Goal: Task Accomplishment & Management: Use online tool/utility

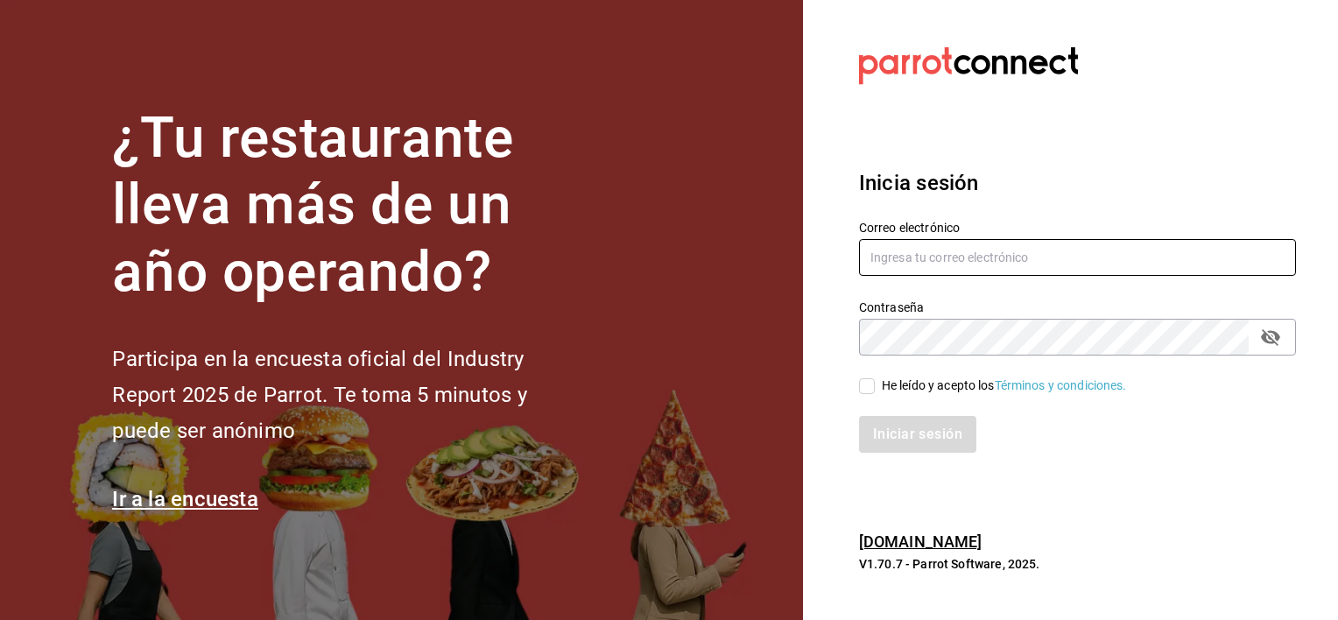
type input "[EMAIL_ADDRESS][DOMAIN_NAME]"
click at [871, 391] on input "He leído y acepto los Términos y condiciones." at bounding box center [867, 386] width 16 height 16
checkbox input "true"
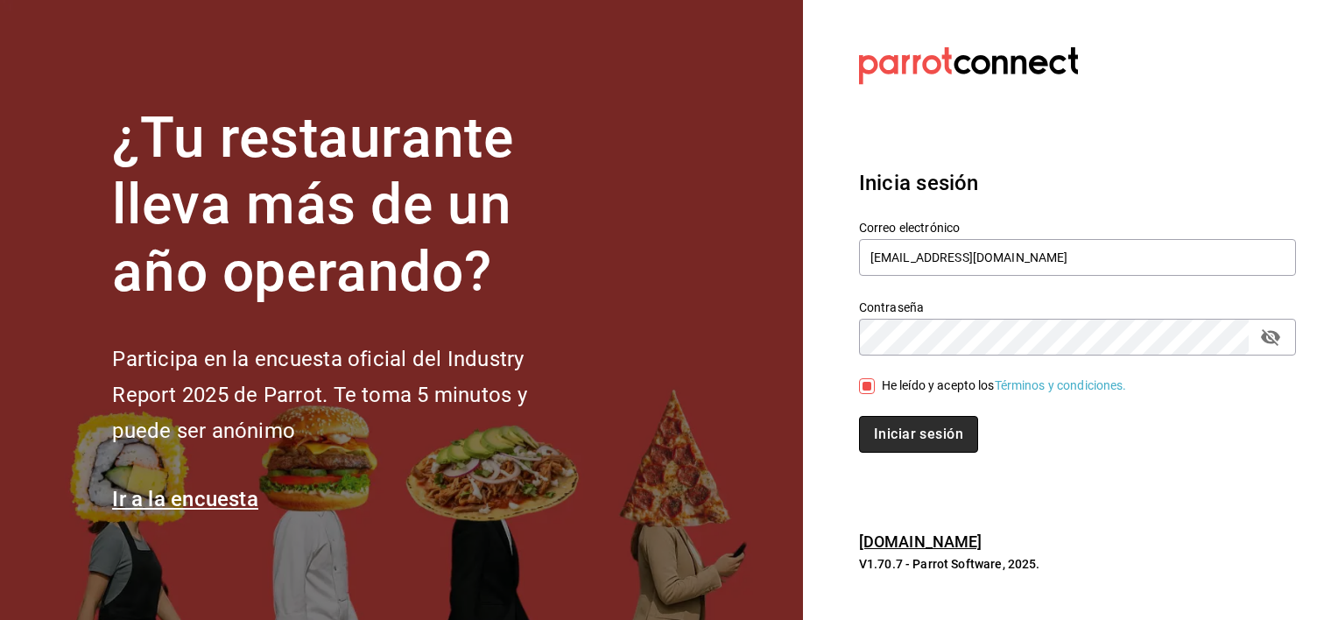
click at [880, 434] on button "Iniciar sesión" at bounding box center [918, 434] width 119 height 37
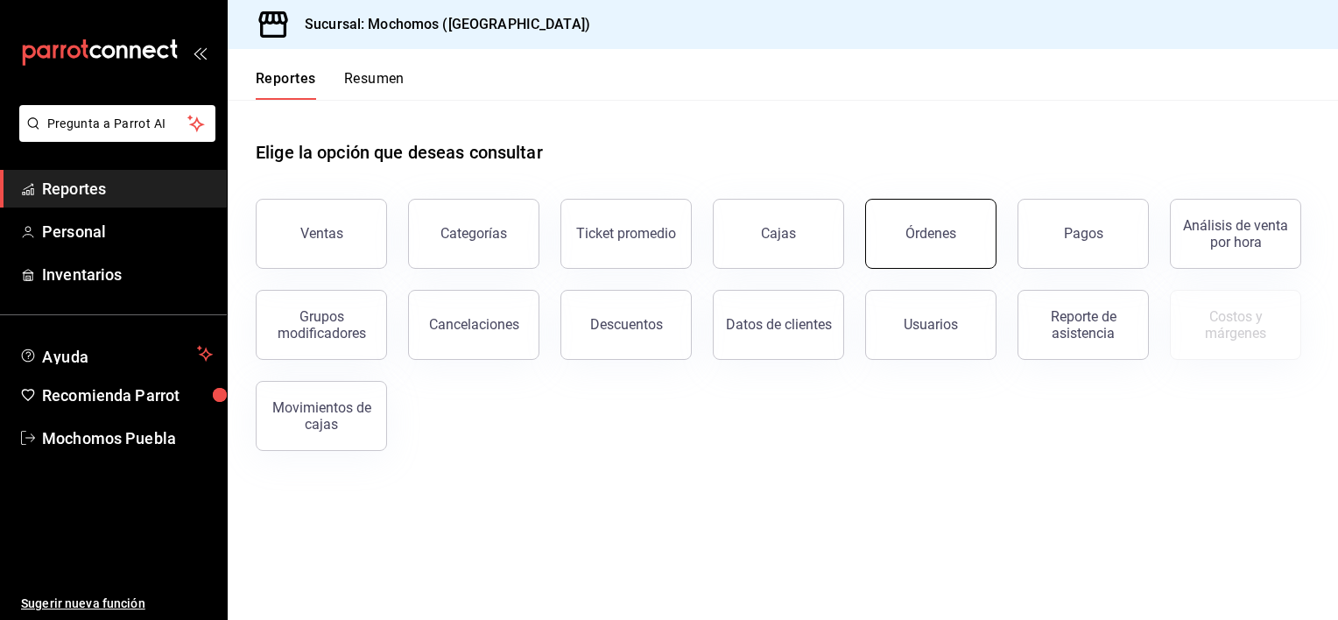
click at [939, 242] on button "Órdenes" at bounding box center [930, 234] width 131 height 70
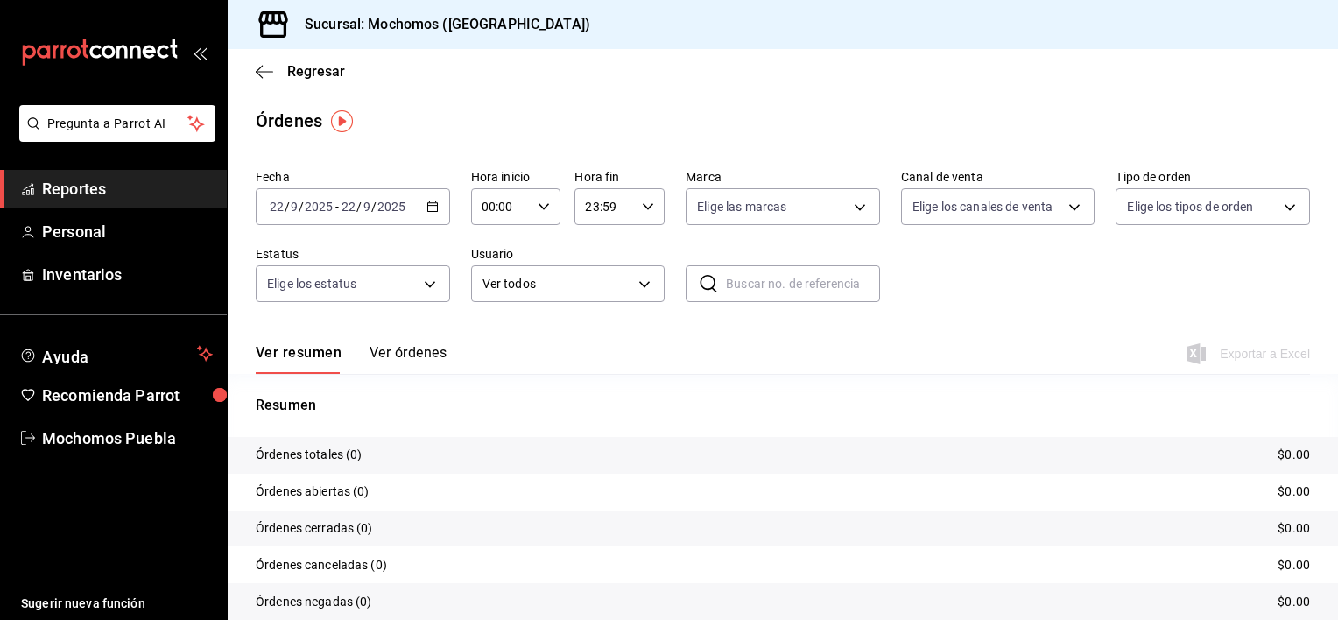
click at [427, 211] on \(Stroke\) "button" at bounding box center [432, 207] width 11 height 10
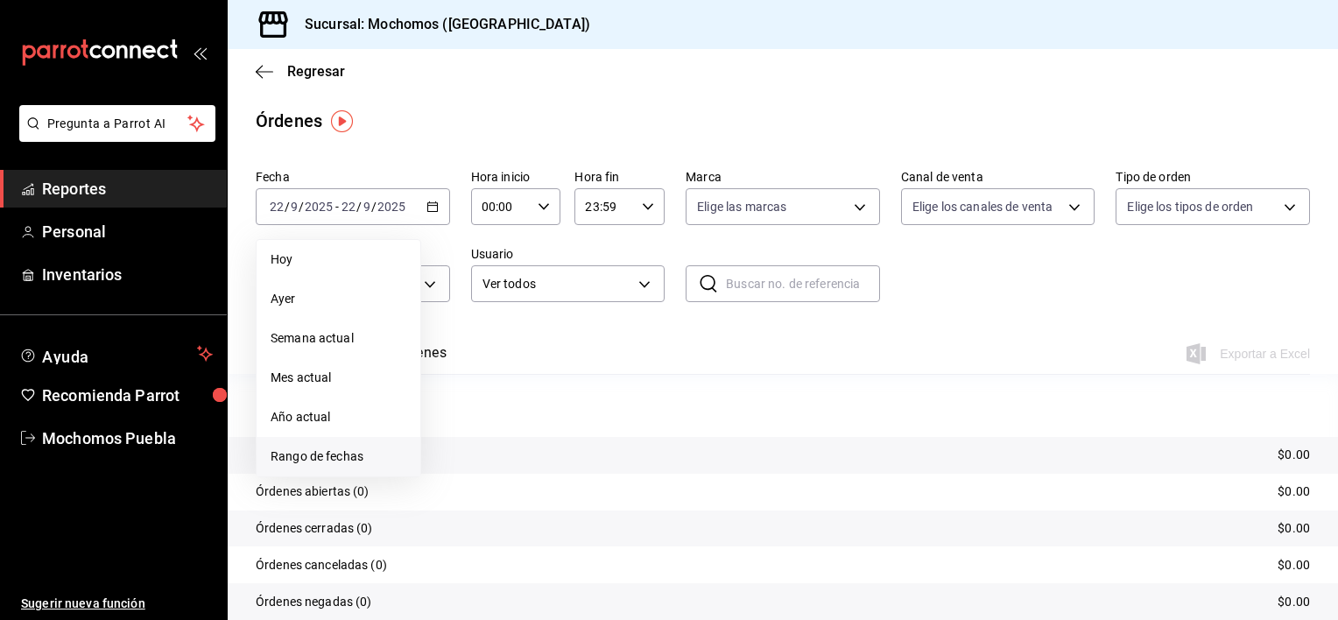
click at [306, 462] on span "Rango de fechas" at bounding box center [339, 456] width 136 height 18
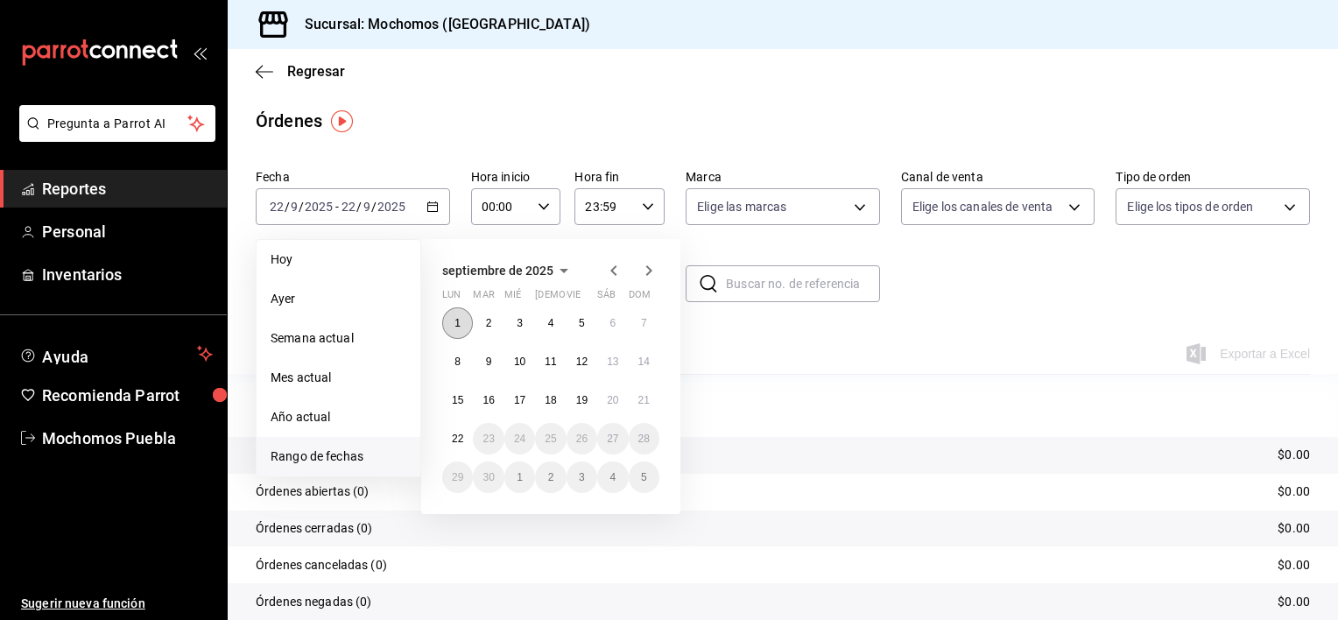
click at [453, 336] on button "1" at bounding box center [457, 323] width 31 height 32
click at [607, 414] on div "1 2 3 4 5 6 7 8 9 10 11 12 13 14 15 16 17 18 19 20 21 22 23 24 25 26 27 28 29 3…" at bounding box center [550, 400] width 217 height 186
click at [599, 404] on button "20" at bounding box center [612, 400] width 31 height 32
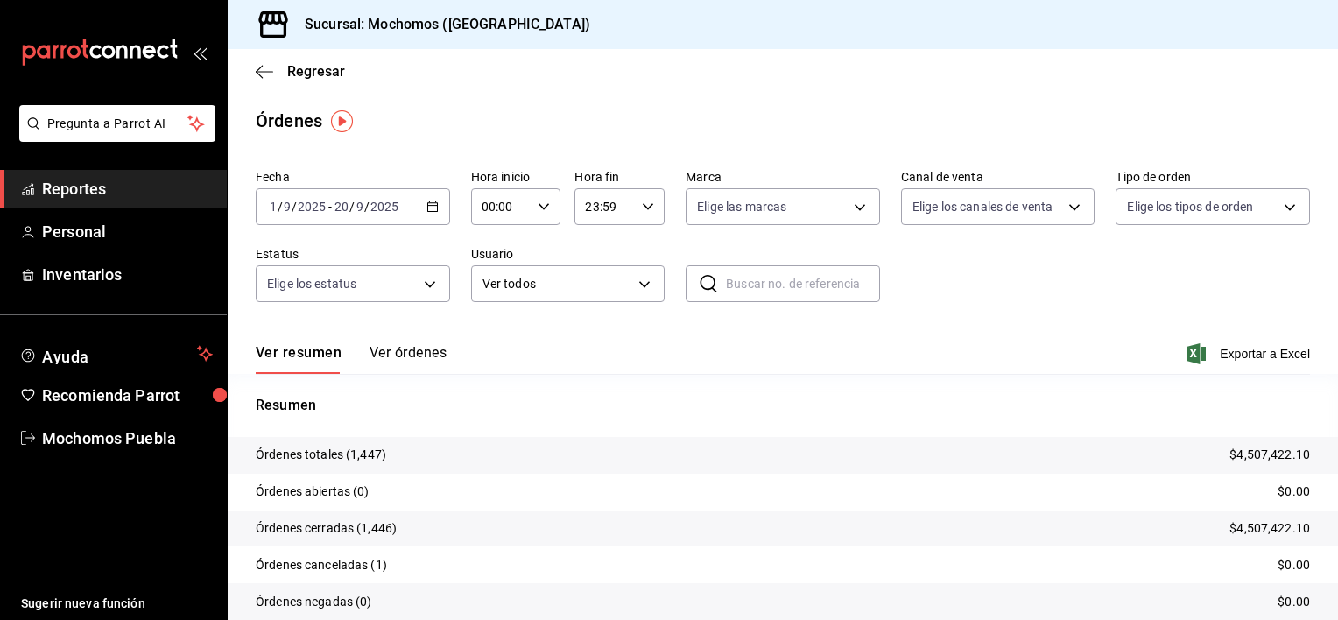
click at [429, 207] on icon "button" at bounding box center [432, 206] width 12 height 12
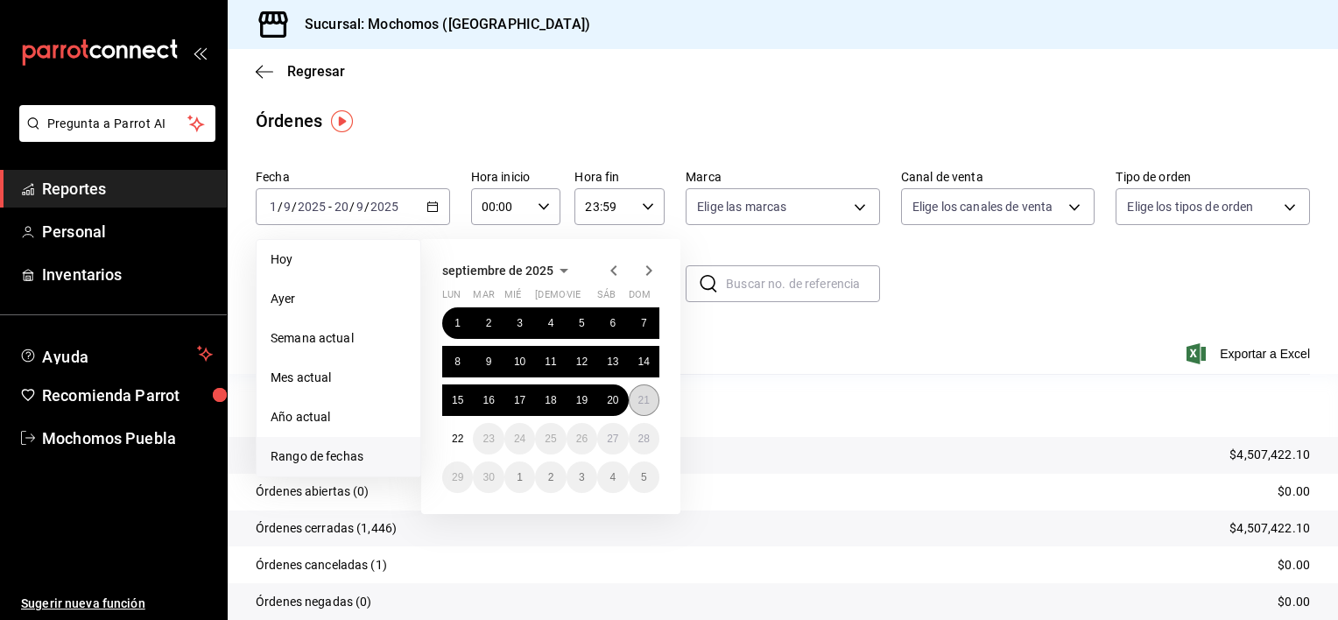
click at [642, 398] on abbr "21" at bounding box center [643, 400] width 11 height 12
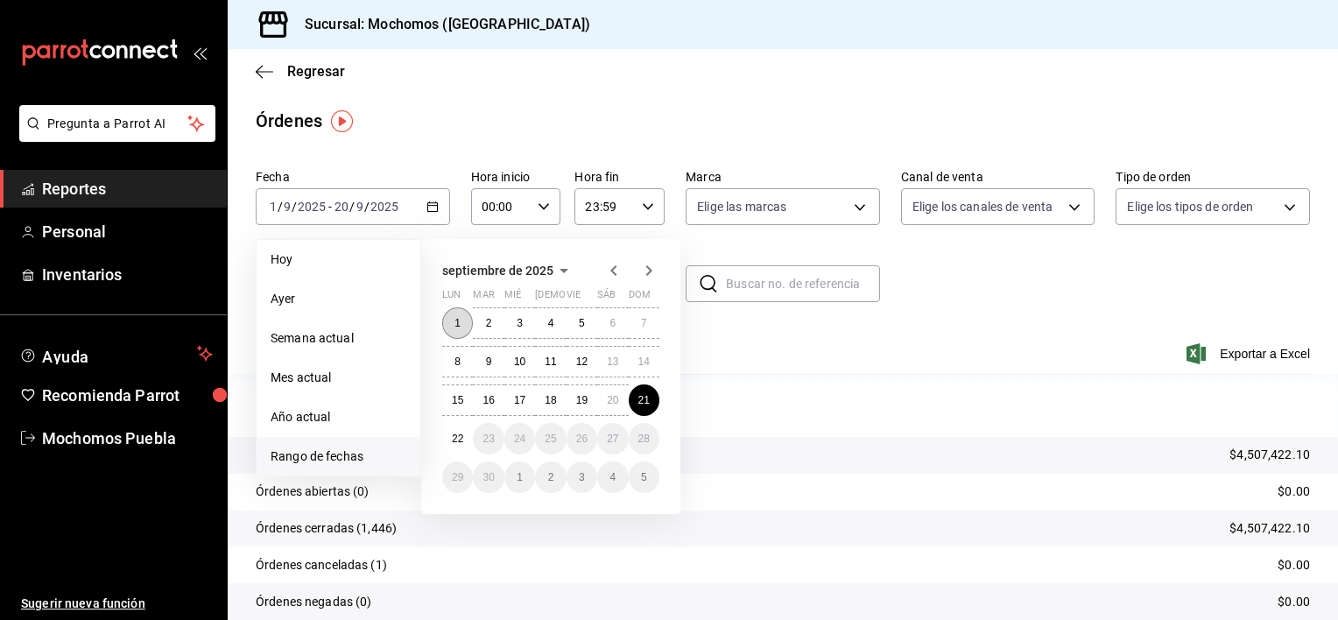
click at [465, 326] on button "1" at bounding box center [457, 323] width 31 height 32
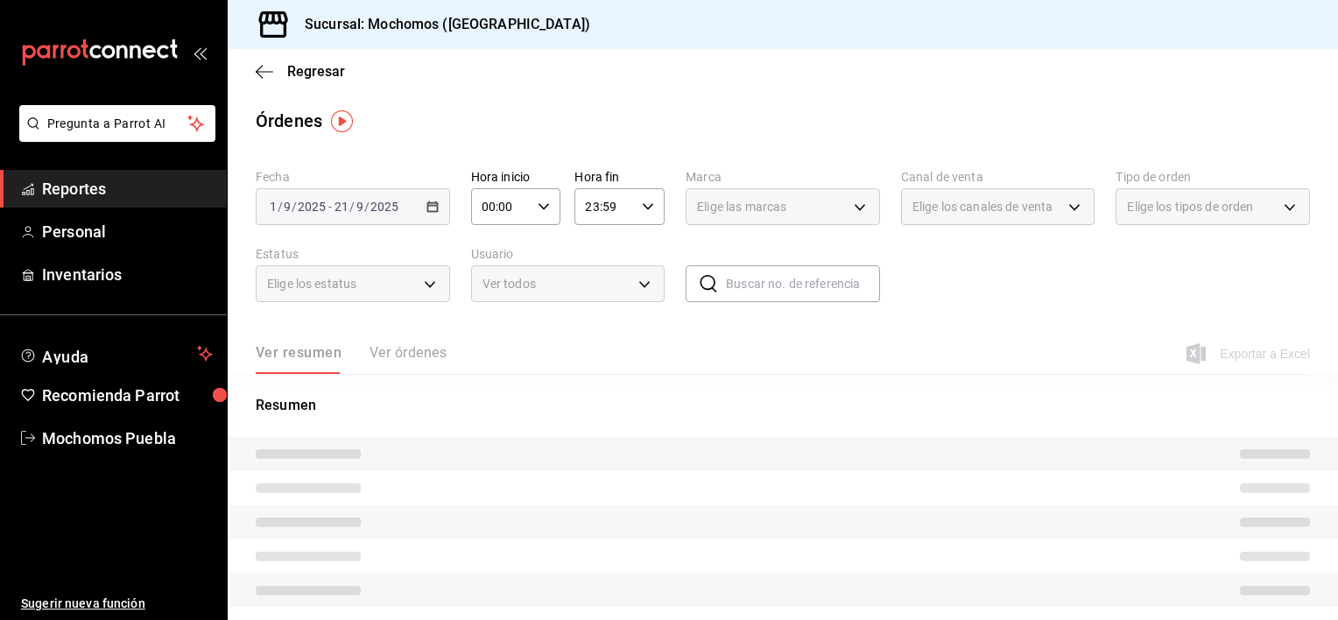
click at [429, 214] on div "[DATE] [DATE] - [DATE] [DATE]" at bounding box center [353, 206] width 194 height 37
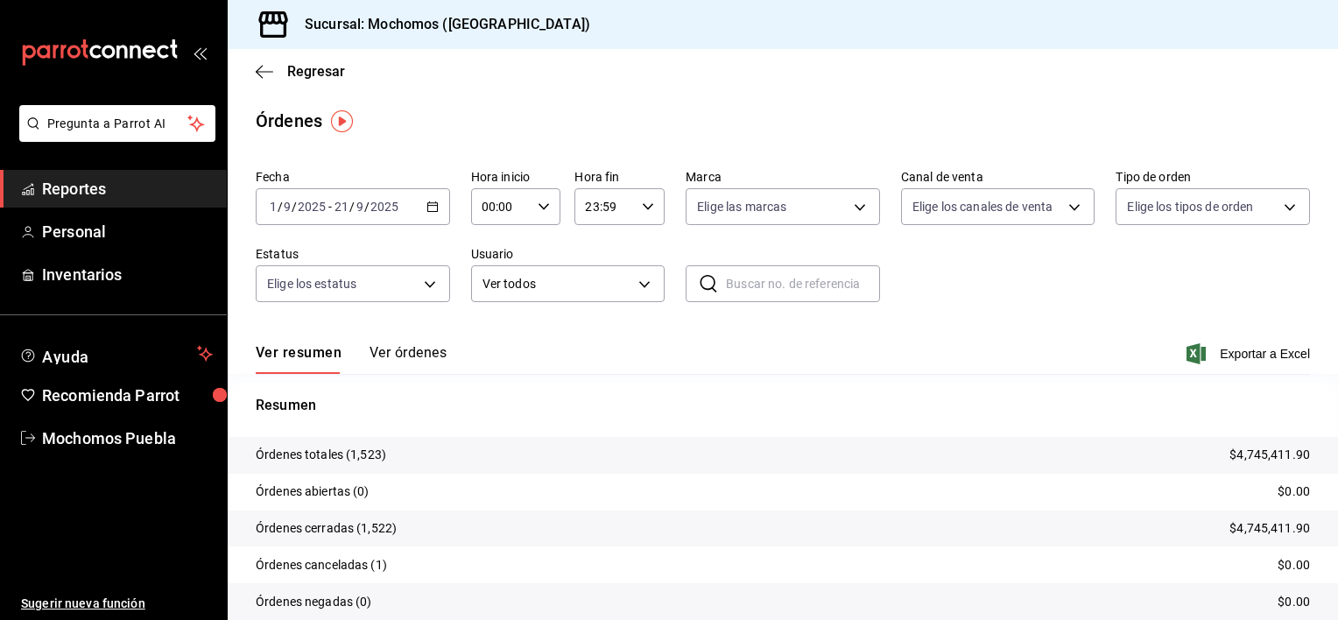
click at [427, 207] on icon "button" at bounding box center [432, 206] width 12 height 12
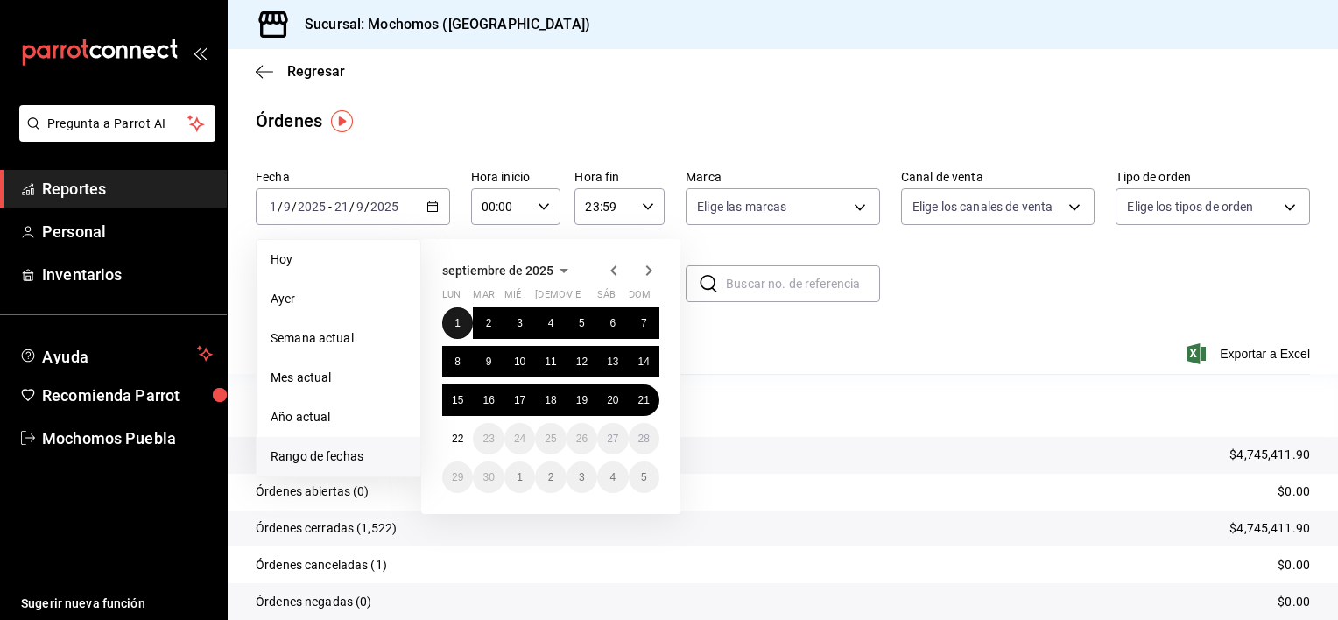
click at [458, 327] on abbr "1" at bounding box center [457, 323] width 6 height 12
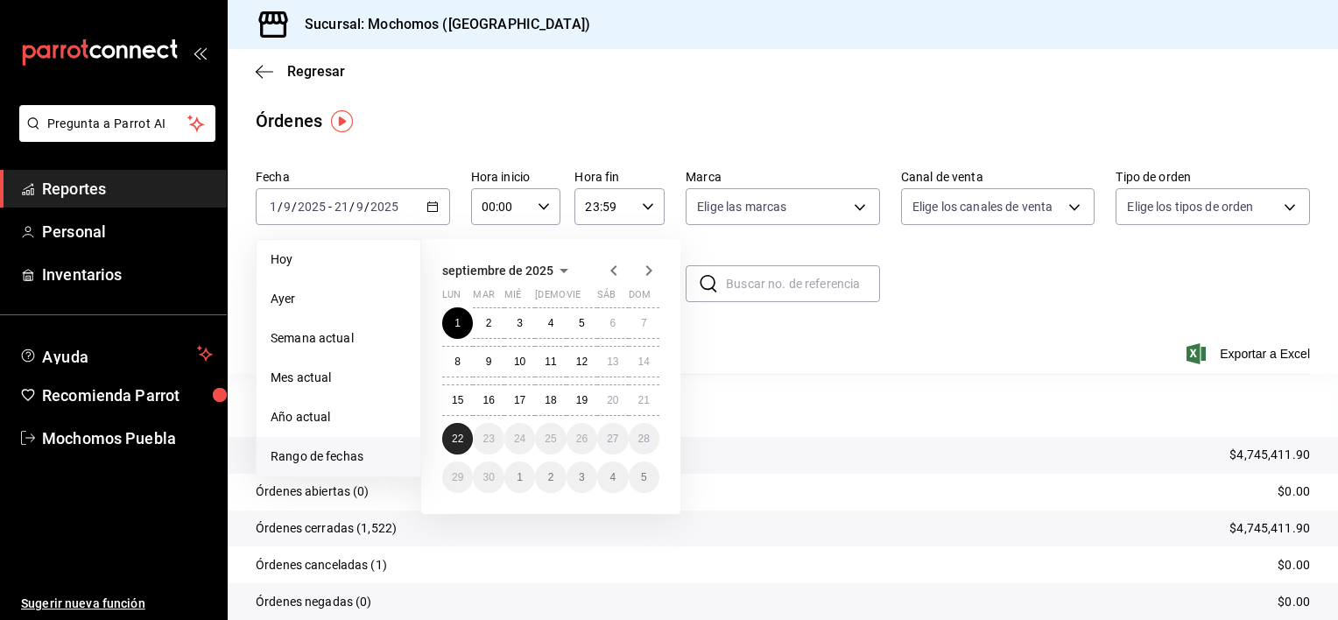
click at [466, 427] on button "22" at bounding box center [457, 439] width 31 height 32
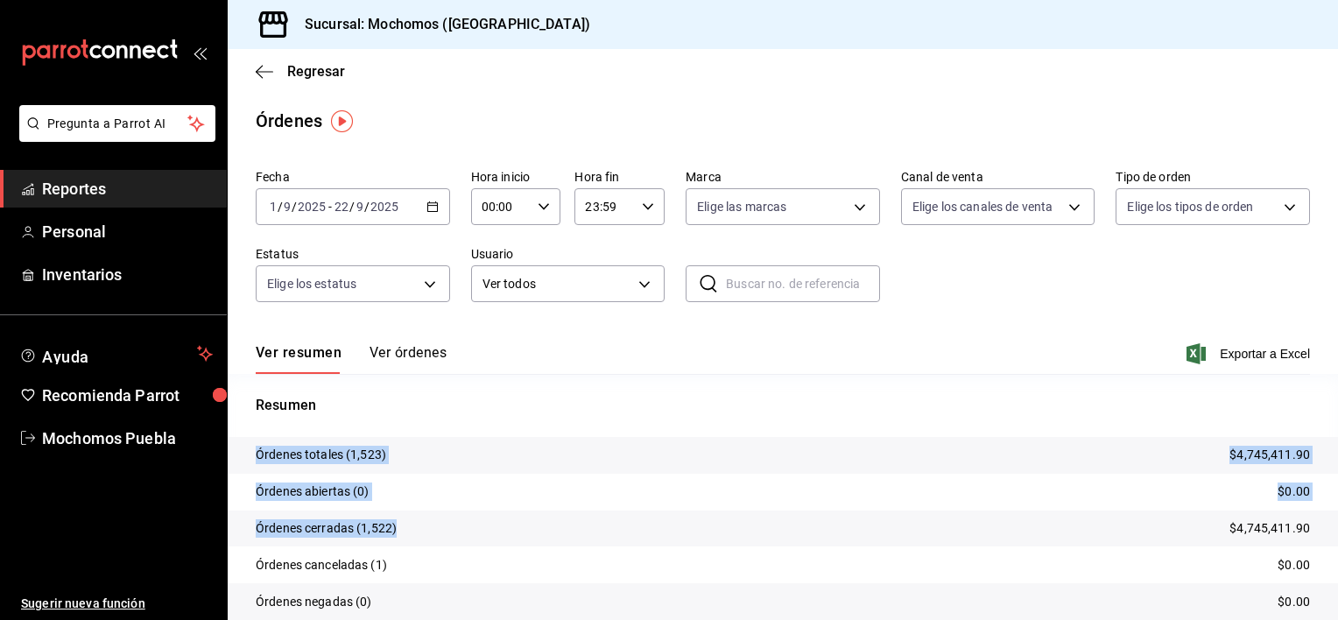
drag, startPoint x: 466, startPoint y: 427, endPoint x: 771, endPoint y: 547, distance: 328.2
click at [771, 547] on div "Resumen Órdenes totales (1,523) $4,745,411.90 Órdenes abiertas (0) $0.00 Órdene…" at bounding box center [783, 518] width 1110 height 246
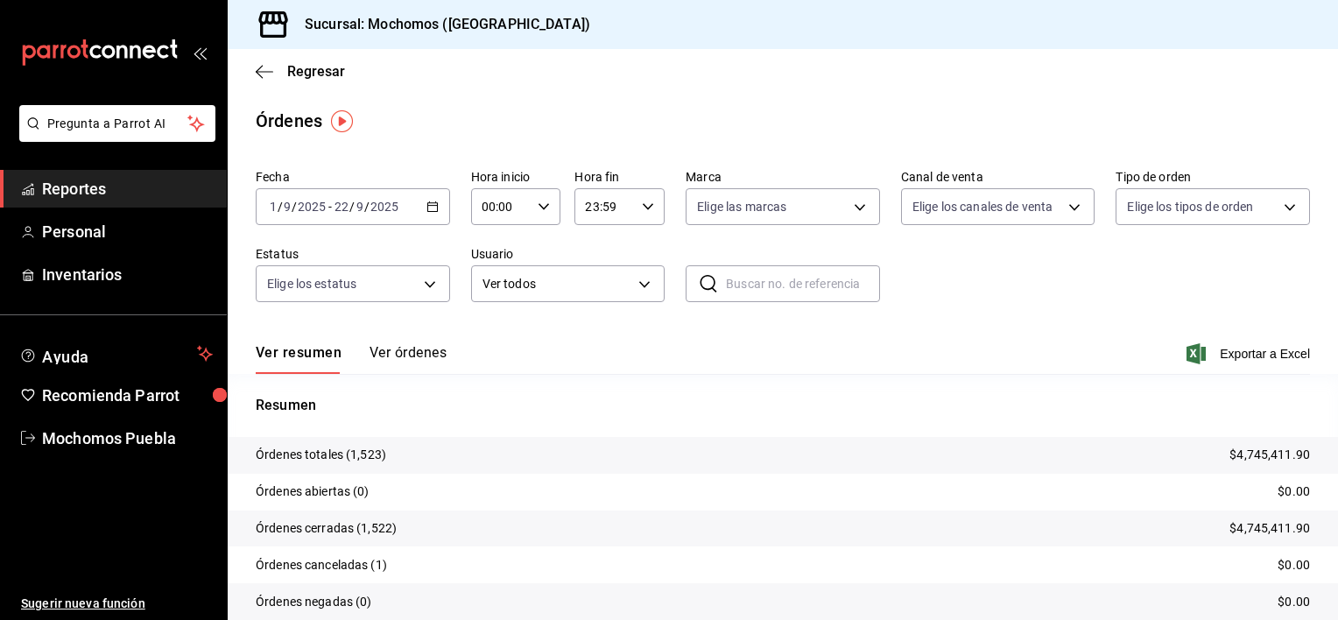
click at [953, 295] on div "Fecha [DATE] [DATE] - [DATE] [DATE] Hora inicio 00:00 Hora inicio Hora fin 23:5…" at bounding box center [783, 242] width 1054 height 161
click at [538, 209] on icon "button" at bounding box center [544, 206] width 12 height 12
click at [505, 325] on button "02" at bounding box center [491, 335] width 38 height 35
type input "02:00"
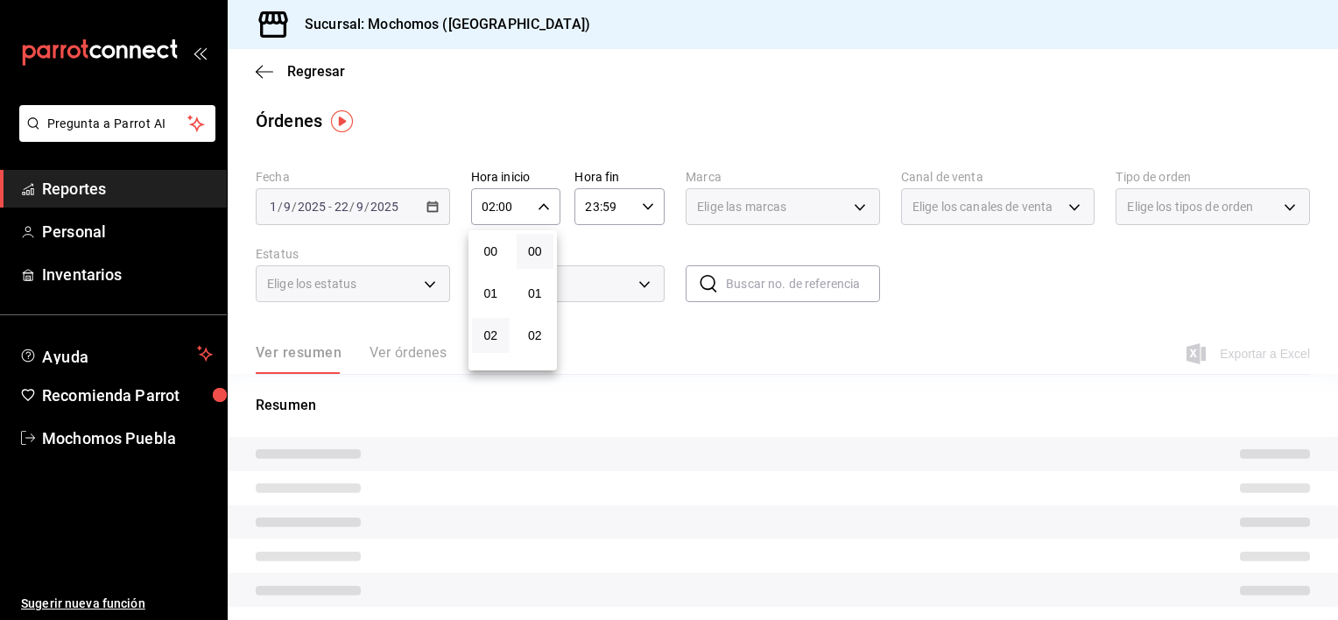
click at [641, 217] on div at bounding box center [669, 310] width 1338 height 620
click at [642, 210] on icon "button" at bounding box center [648, 206] width 12 height 12
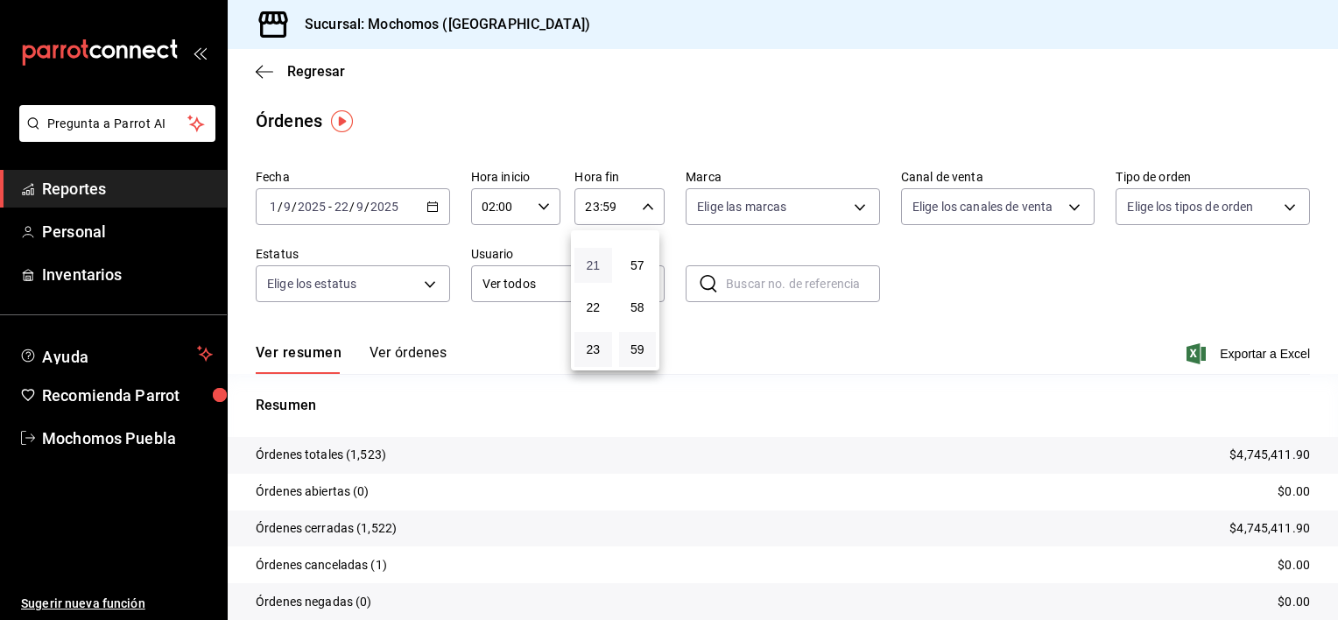
click at [592, 263] on span "21" at bounding box center [593, 265] width 17 height 14
type input "21:59"
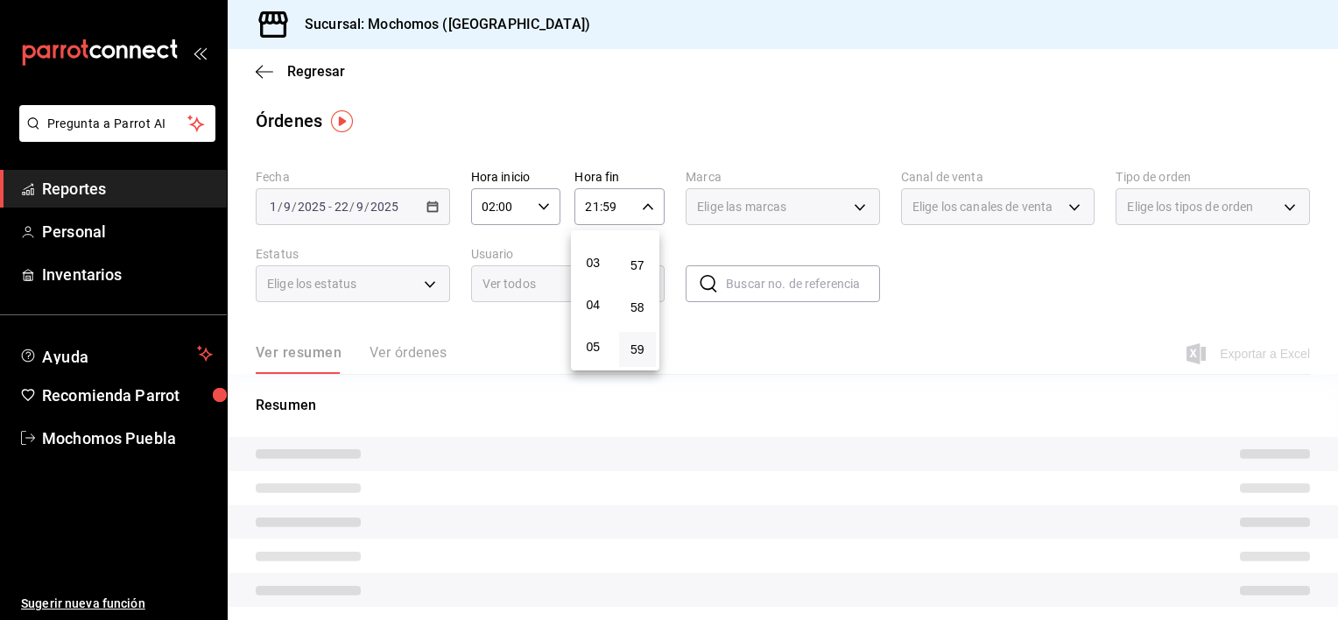
scroll to position [80, 0]
click at [592, 263] on span "02" at bounding box center [593, 256] width 17 height 14
click at [647, 248] on button "57" at bounding box center [638, 265] width 38 height 35
type input "02:57"
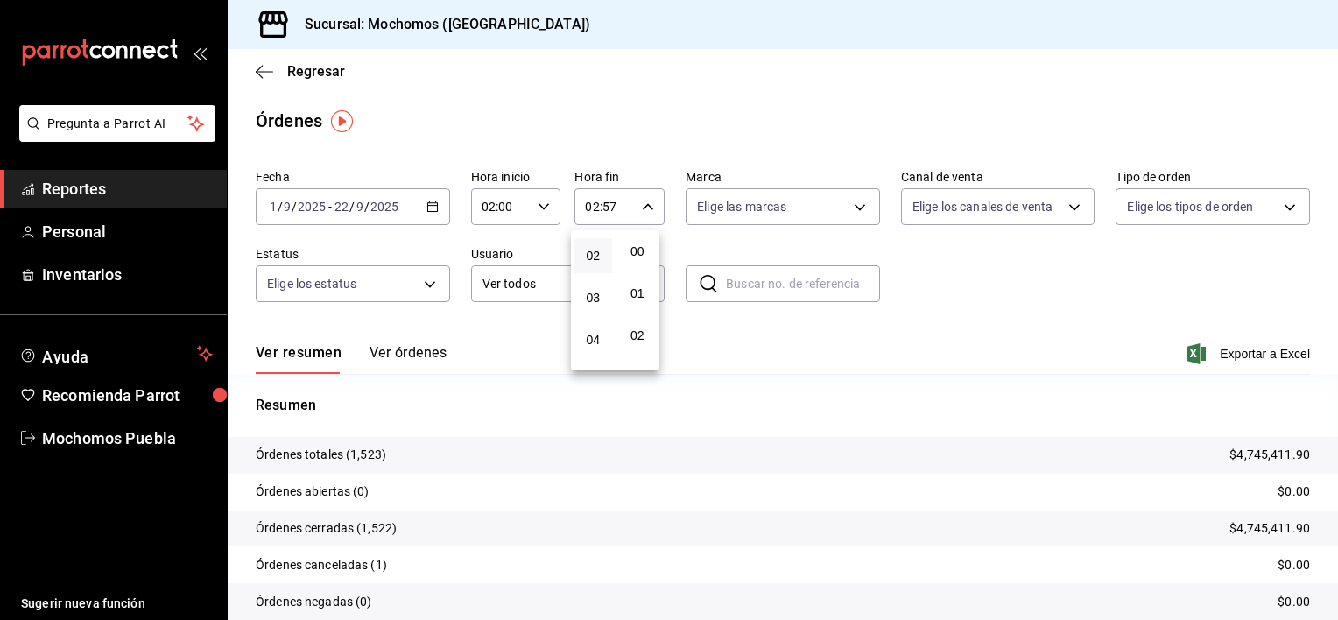
click at [647, 248] on button "00" at bounding box center [638, 251] width 38 height 35
type input "02:00"
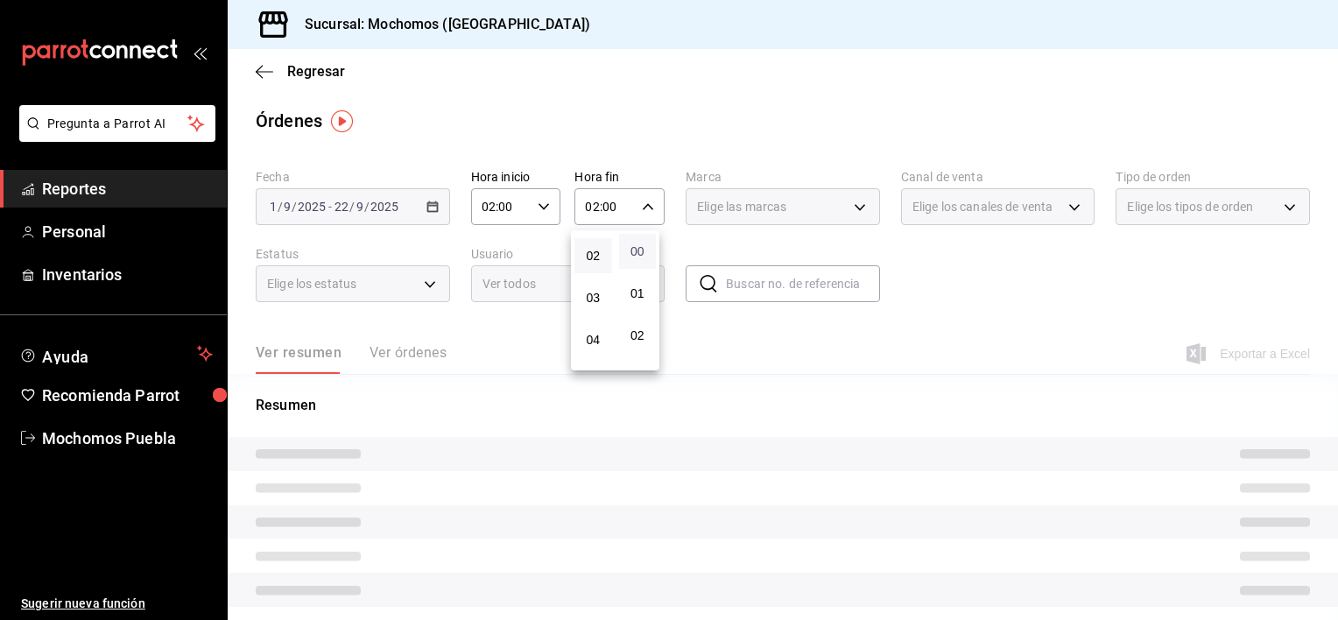
click at [630, 247] on span "00" at bounding box center [637, 251] width 17 height 14
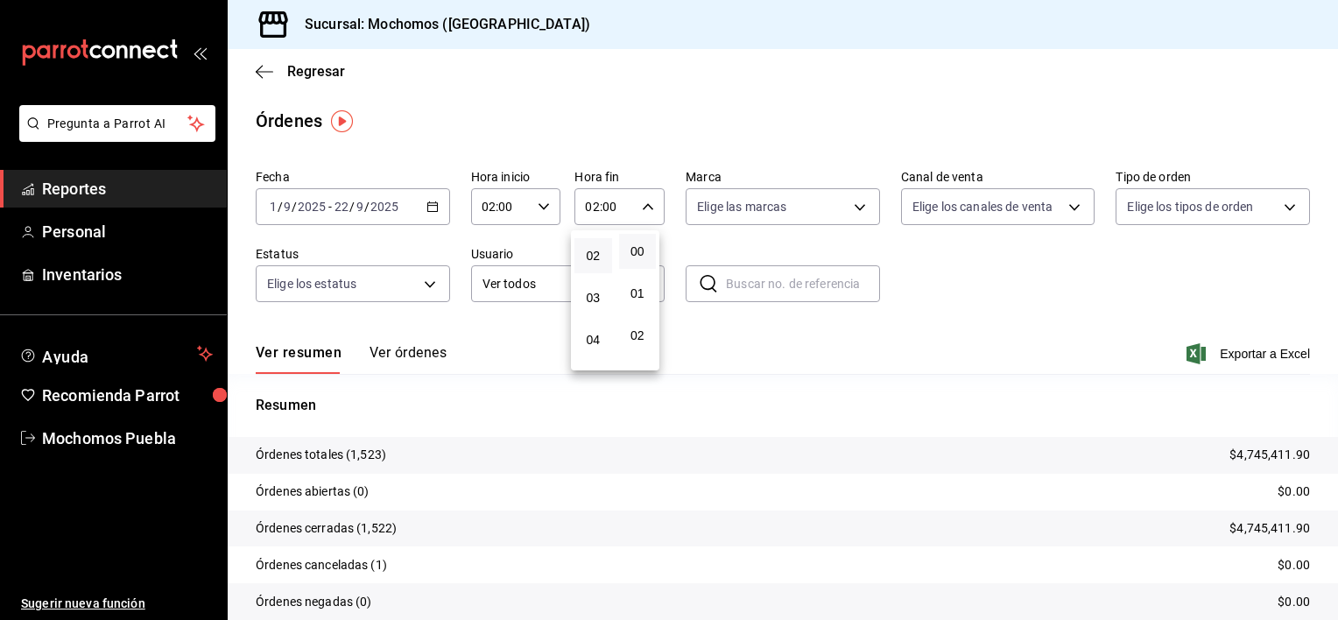
click at [635, 262] on button "00" at bounding box center [638, 251] width 38 height 35
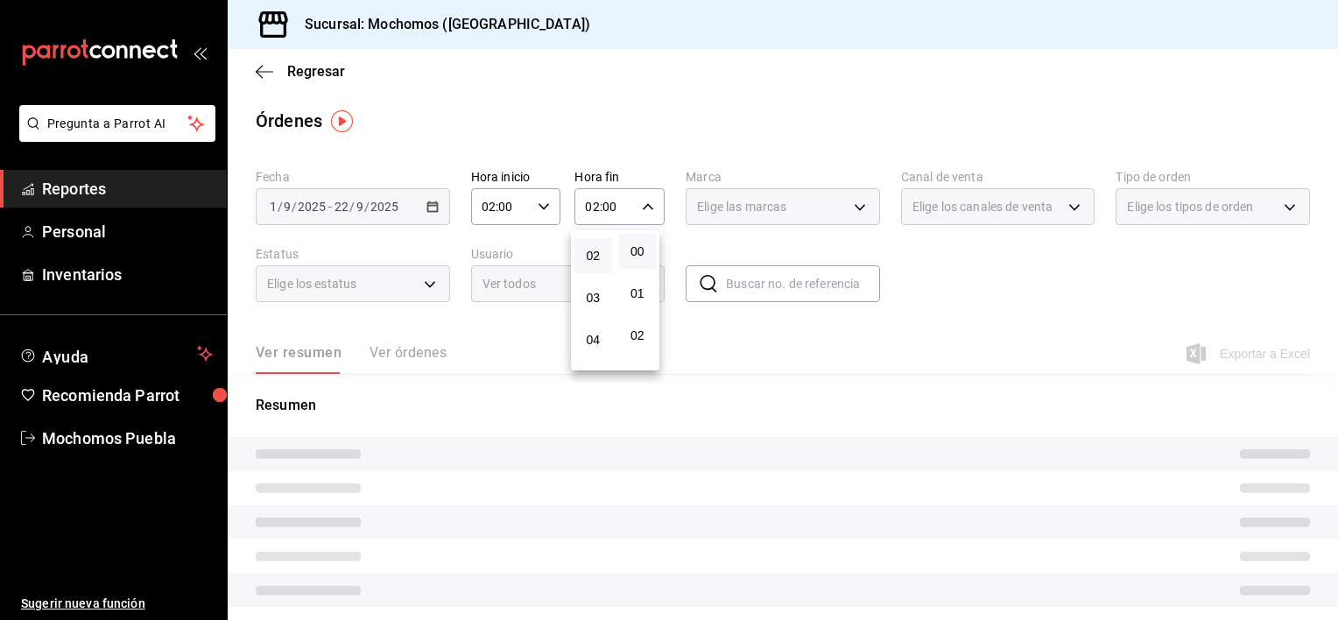
click at [716, 357] on div at bounding box center [669, 310] width 1338 height 620
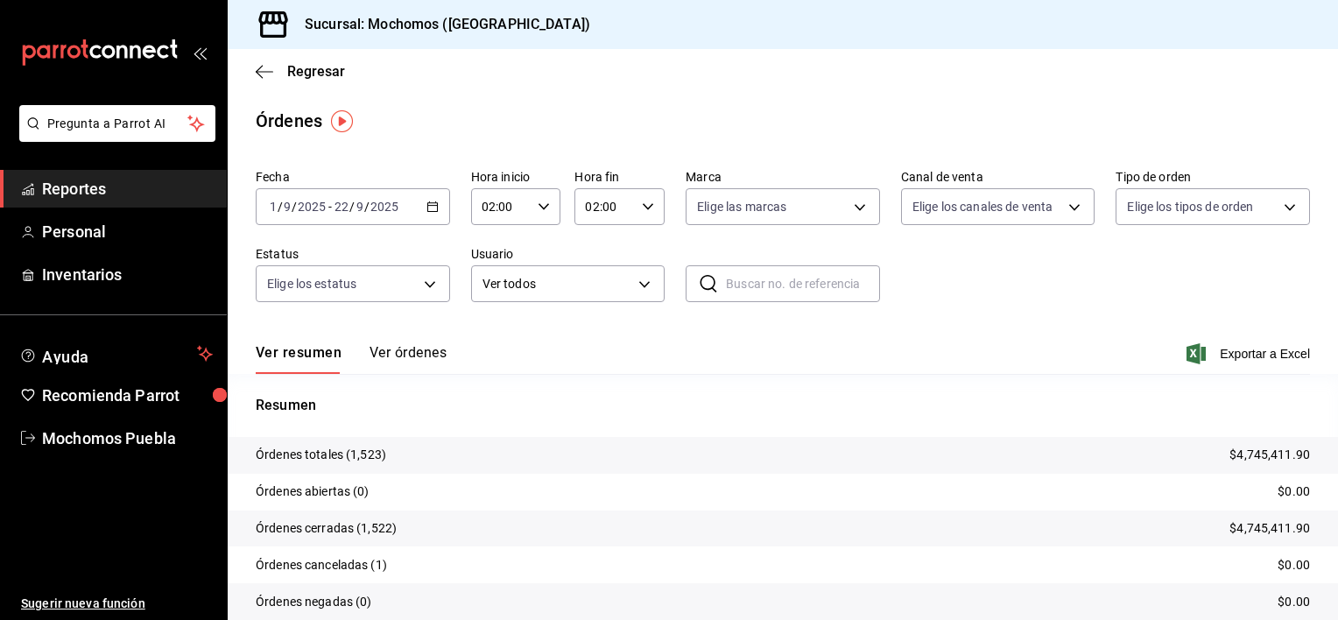
click at [384, 350] on button "Ver órdenes" at bounding box center [407, 359] width 77 height 30
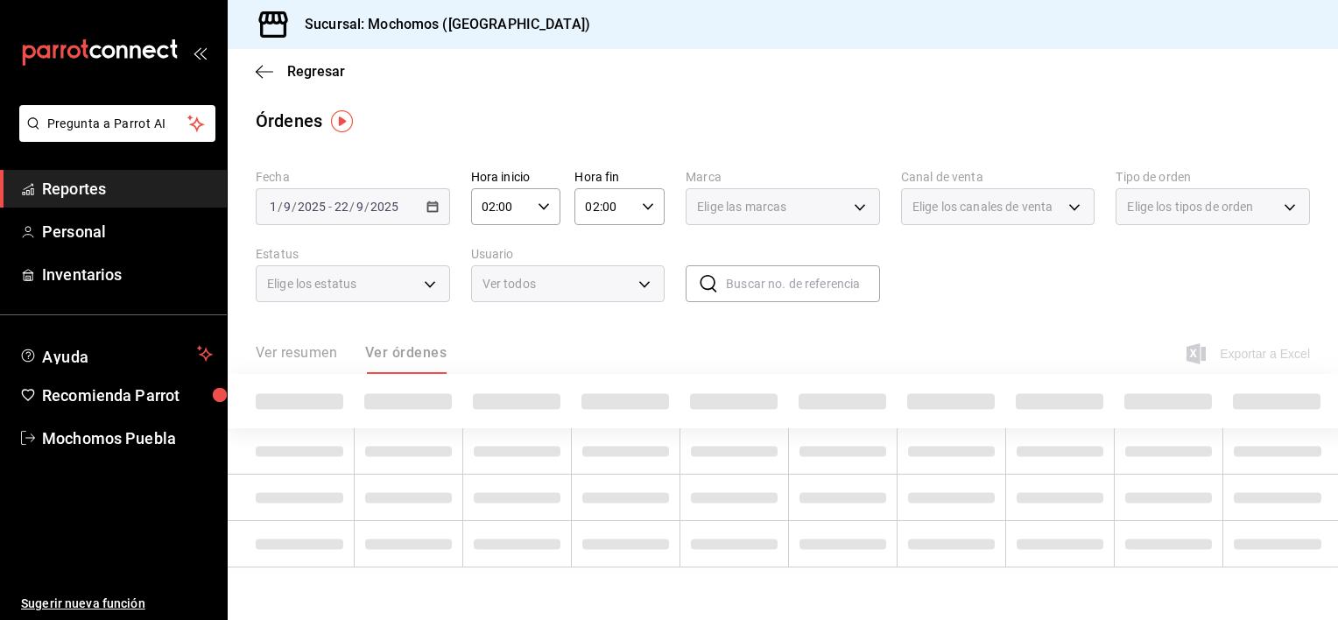
click at [290, 350] on div "Ver resumen Ver órdenes" at bounding box center [351, 359] width 191 height 30
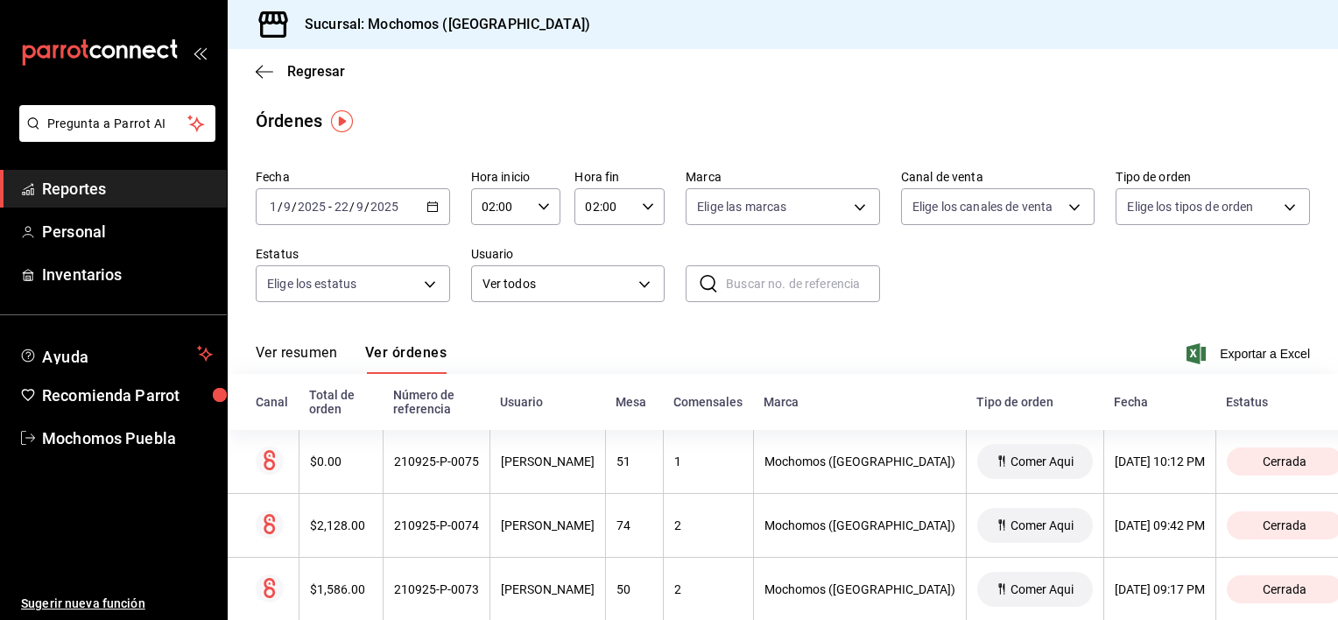
click at [290, 350] on button "Ver resumen" at bounding box center [296, 359] width 81 height 30
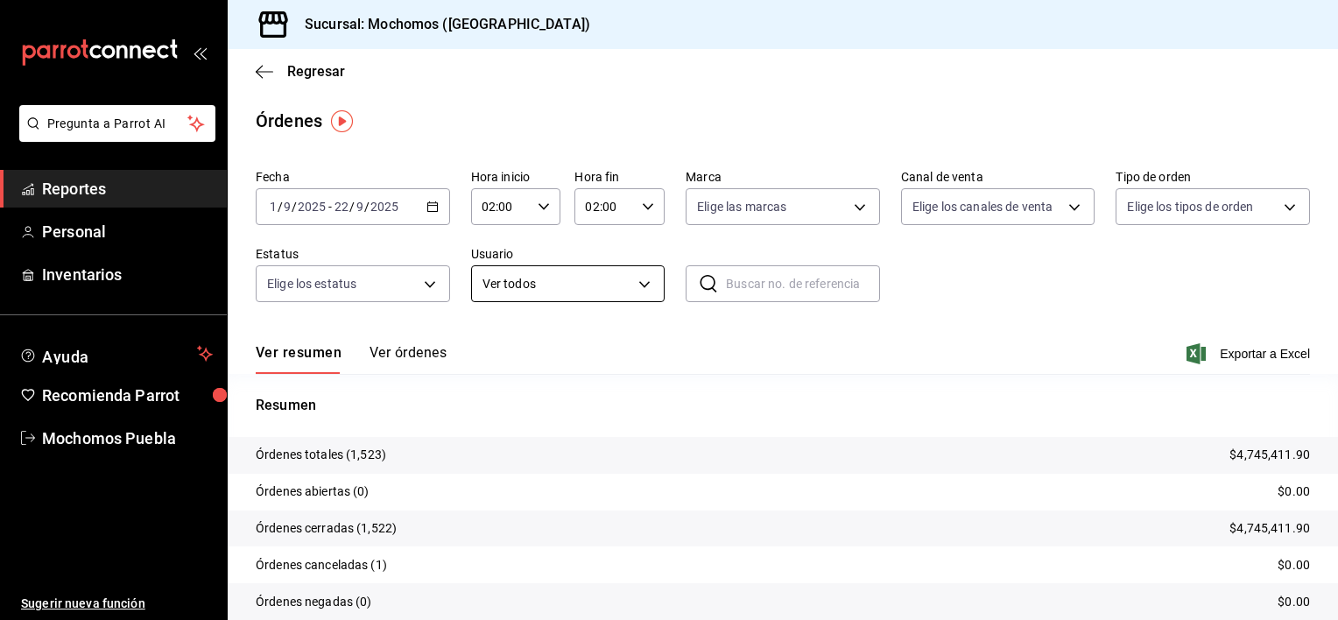
click at [608, 283] on body "Pregunta a Parrot AI Reportes Personal Inventarios Ayuda Recomienda Parrot Moch…" at bounding box center [669, 310] width 1338 height 620
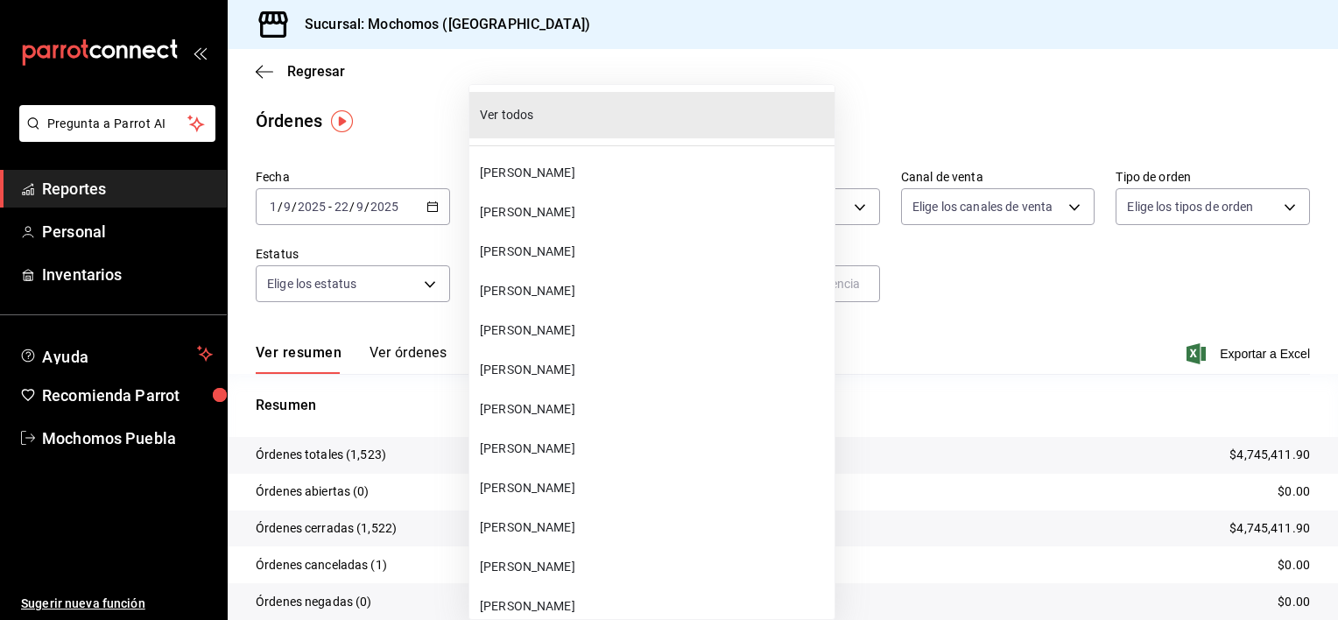
click at [879, 72] on div at bounding box center [669, 310] width 1338 height 620
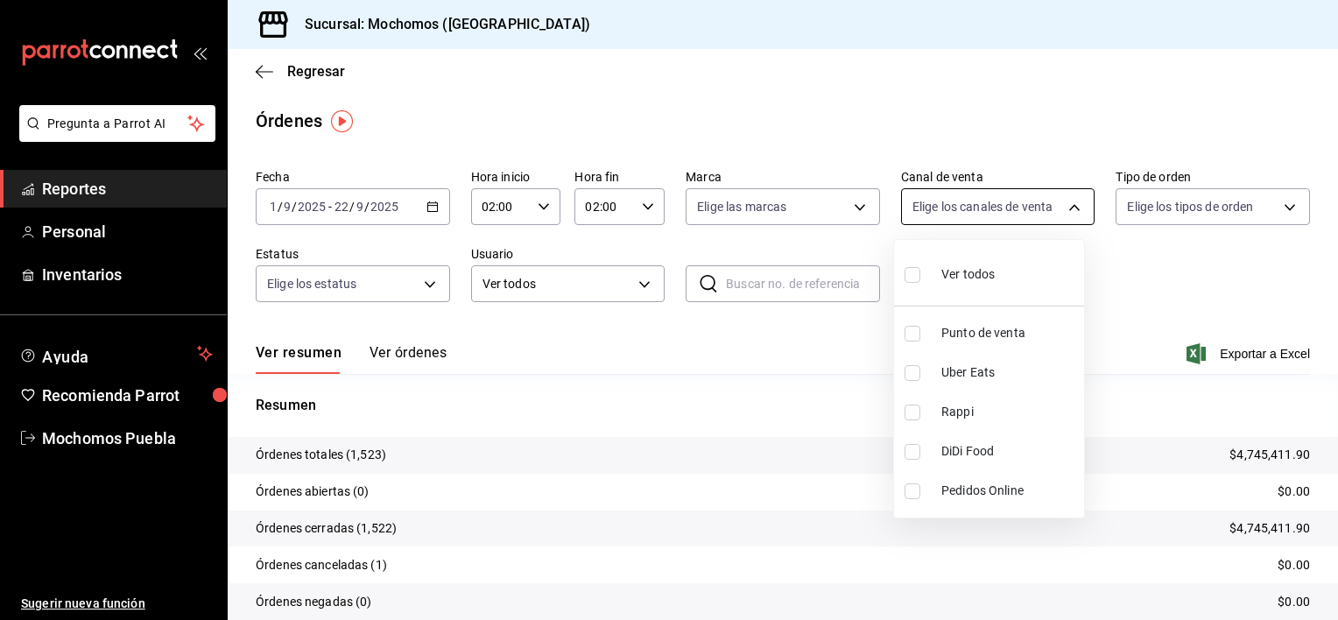
click at [1066, 204] on body "Pregunta a Parrot AI Reportes Personal Inventarios Ayuda Recomienda Parrot Moch…" at bounding box center [669, 310] width 1338 height 620
click at [1066, 204] on div at bounding box center [669, 310] width 1338 height 620
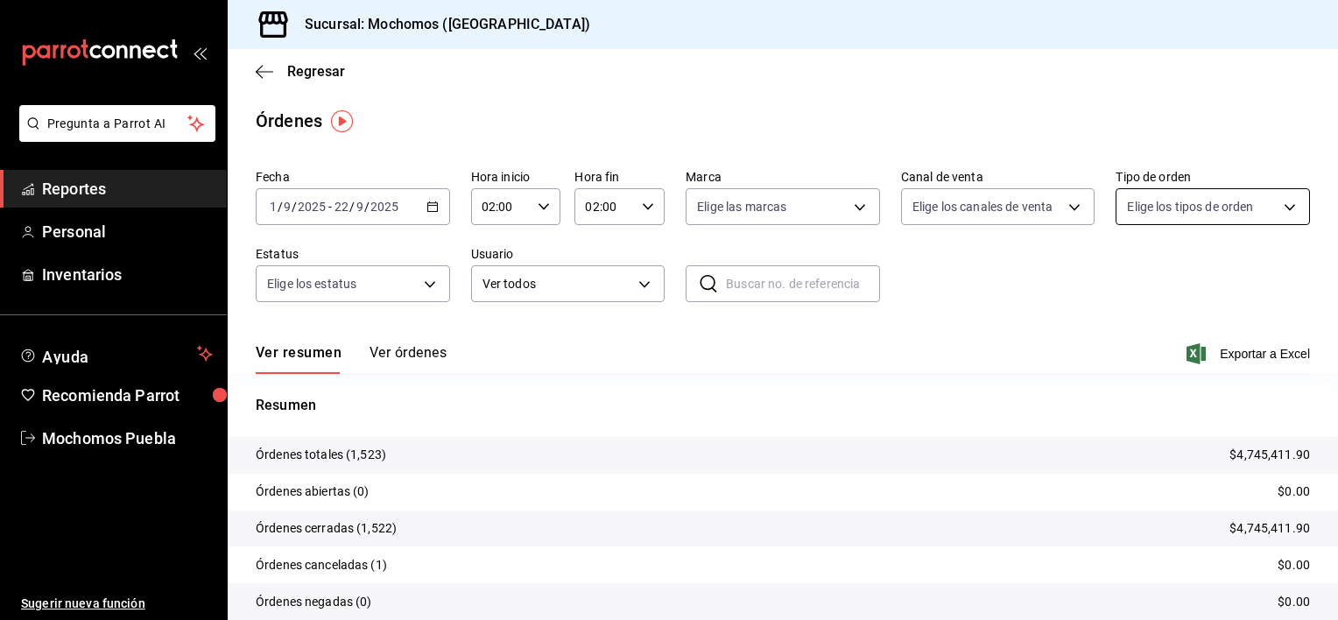
click at [1176, 200] on body "Pregunta a Parrot AI Reportes Personal Inventarios Ayuda Recomienda Parrot Moch…" at bounding box center [669, 310] width 1338 height 620
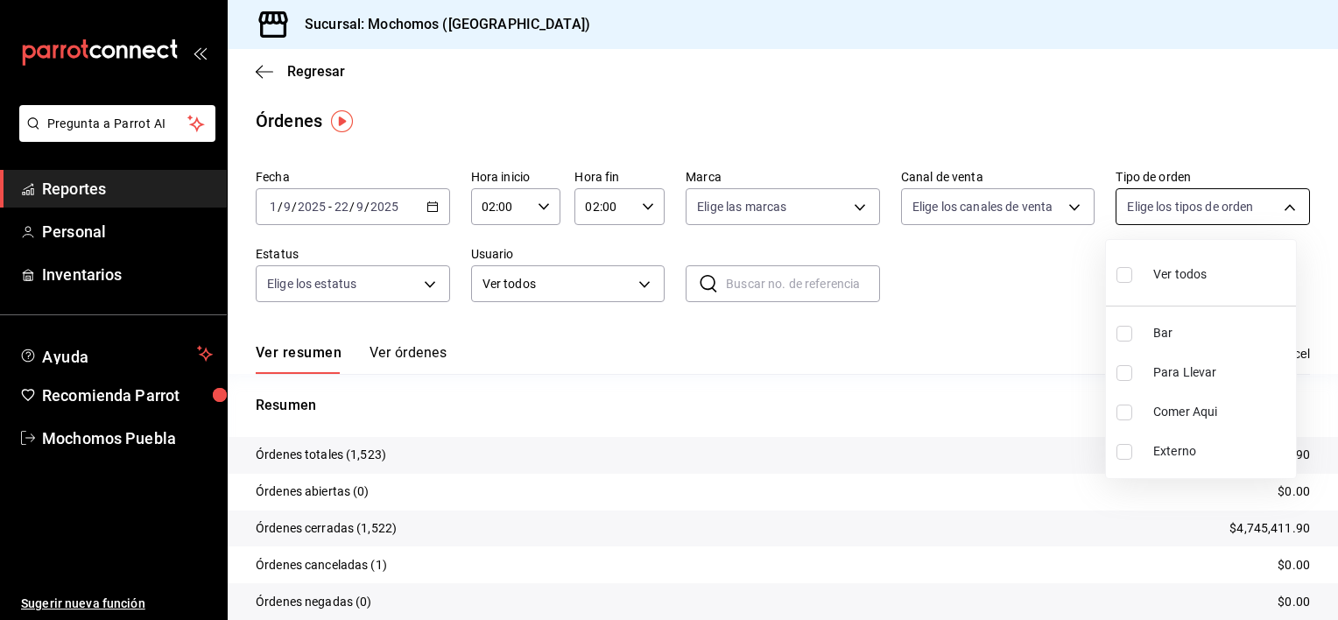
click at [1176, 200] on div at bounding box center [669, 310] width 1338 height 620
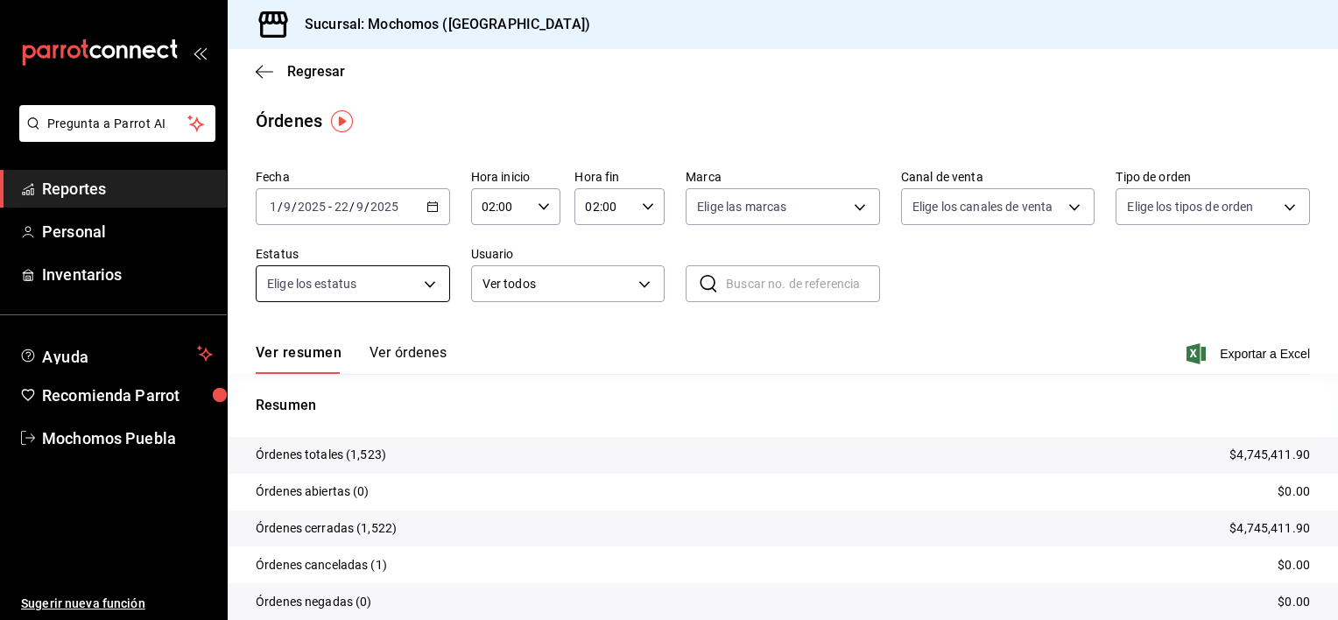
click at [416, 297] on body "Pregunta a Parrot AI Reportes Personal Inventarios Ayuda Recomienda Parrot Moch…" at bounding box center [669, 310] width 1338 height 620
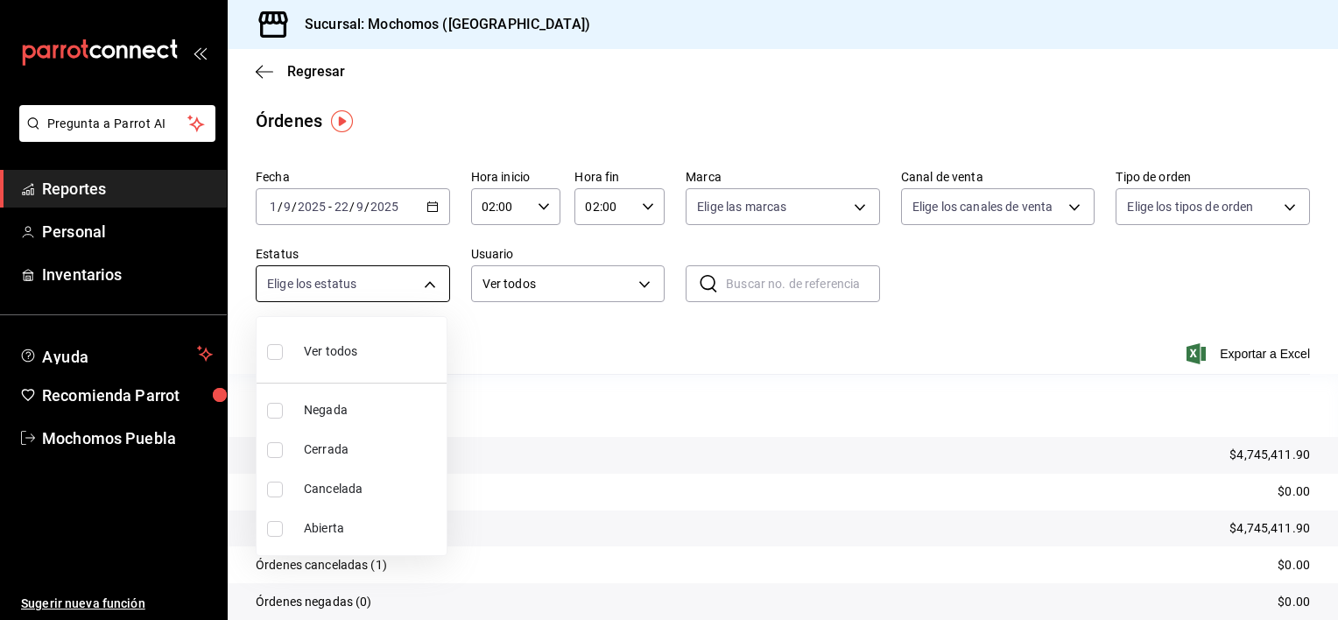
click at [416, 297] on div at bounding box center [669, 310] width 1338 height 620
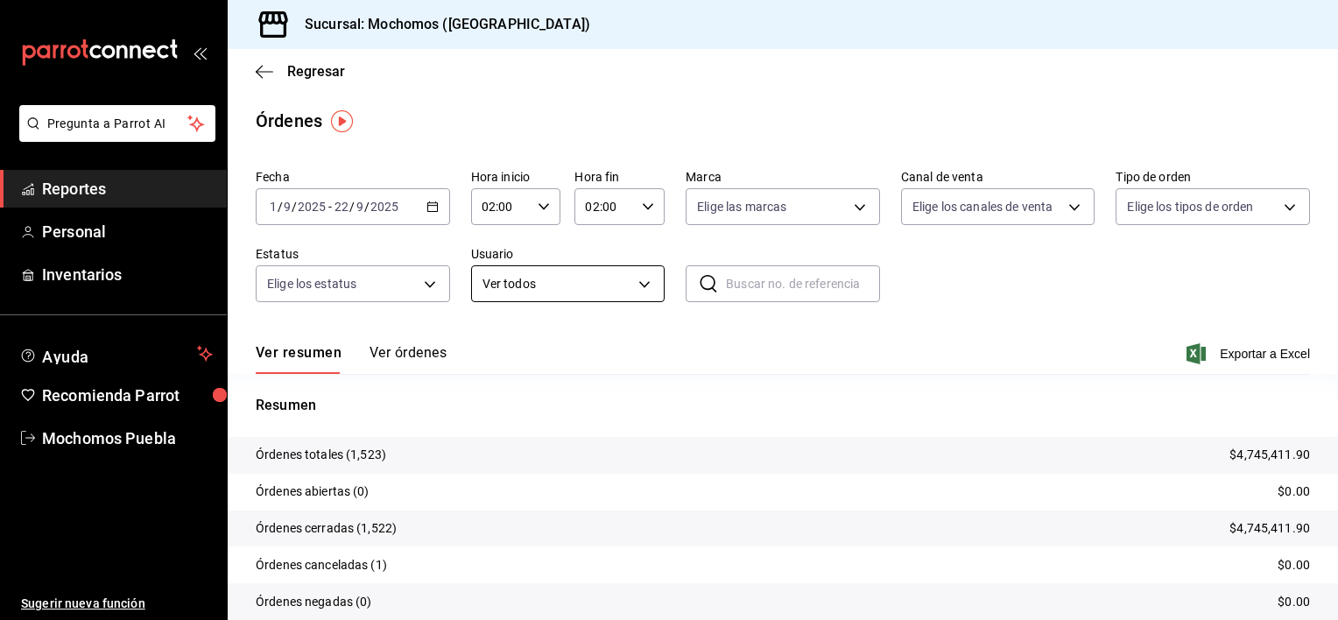
click at [530, 271] on body "Pregunta a Parrot AI Reportes Personal Inventarios Ayuda Recomienda Parrot Moch…" at bounding box center [669, 310] width 1338 height 620
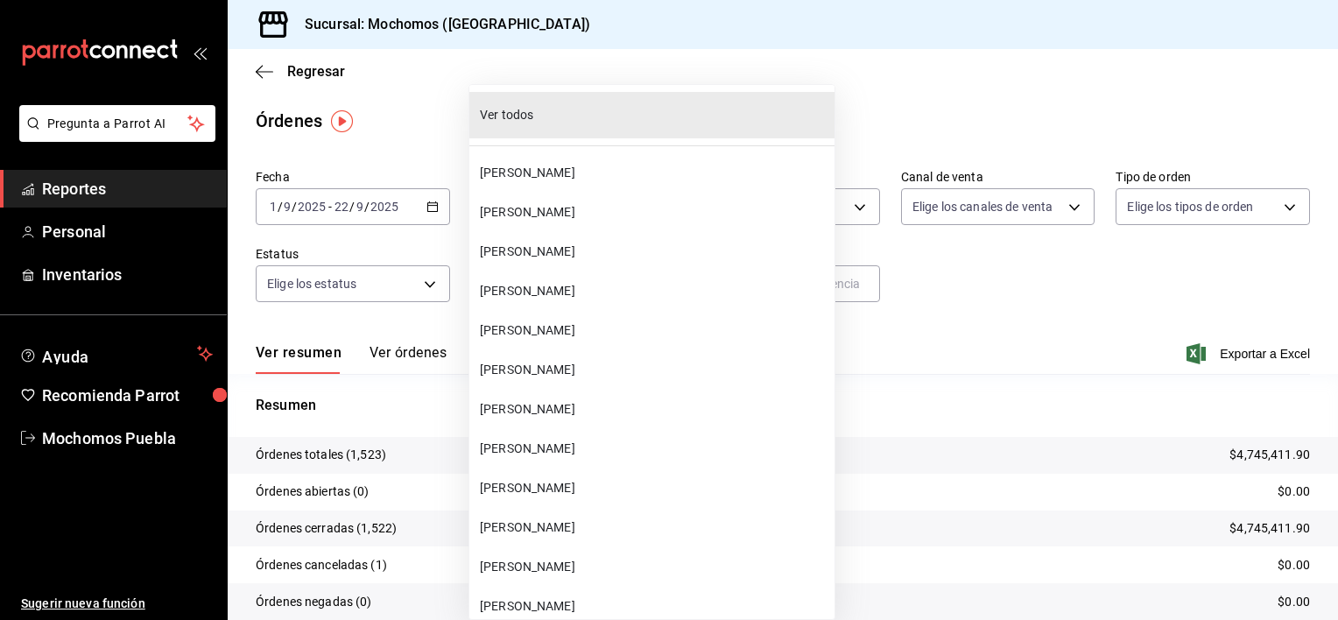
click at [749, 182] on li "[PERSON_NAME]" at bounding box center [651, 172] width 365 height 39
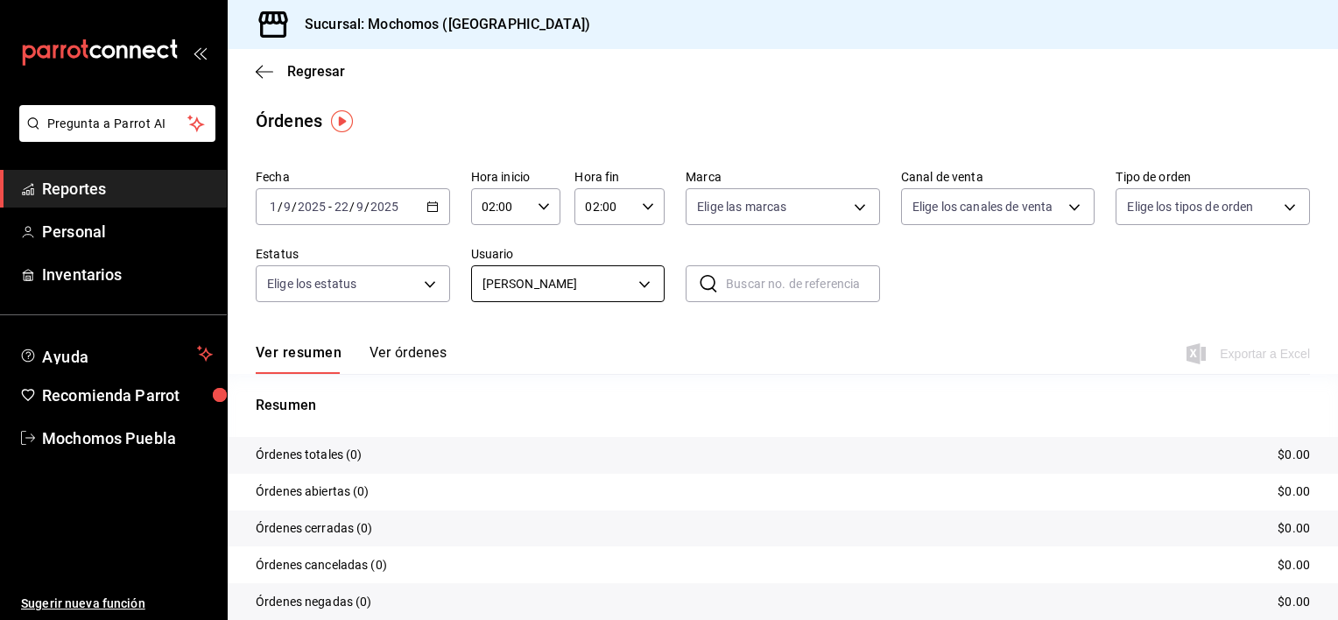
drag, startPoint x: 749, startPoint y: 182, endPoint x: 636, endPoint y: 291, distance: 157.3
click at [636, 291] on body "Pregunta a Parrot AI Reportes Personal Inventarios Ayuda Recomienda Parrot Moch…" at bounding box center [669, 310] width 1338 height 620
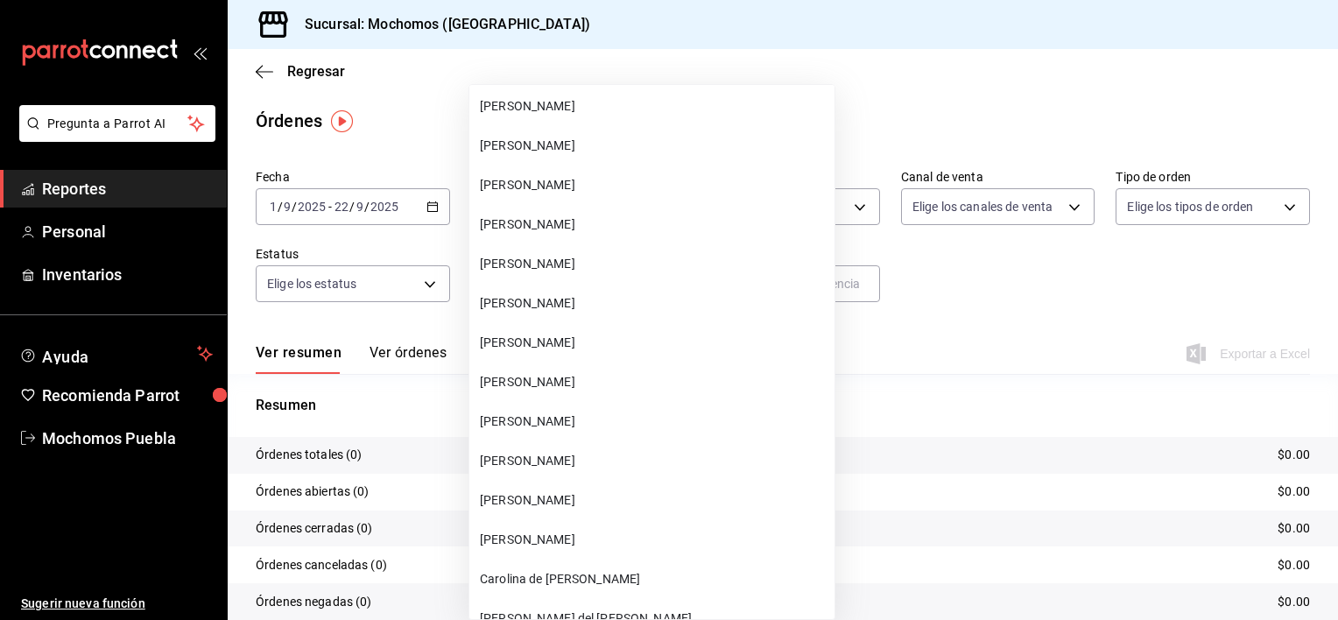
scroll to position [38018, 0]
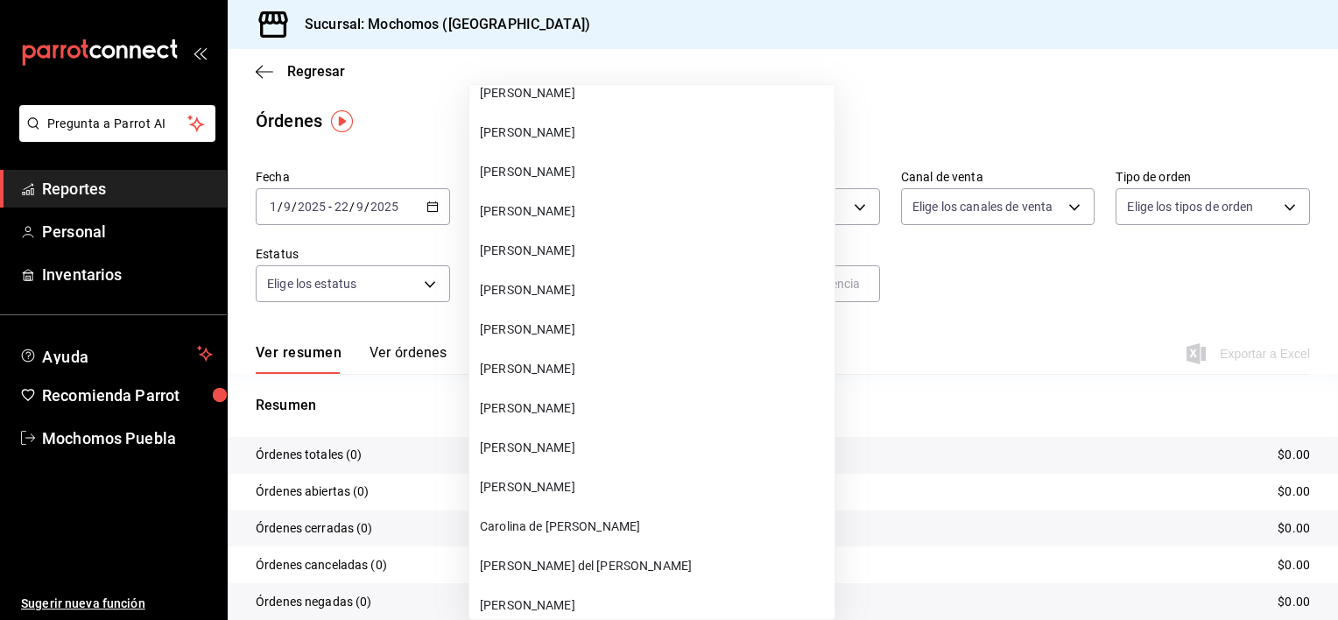
click at [753, 613] on li "[PERSON_NAME]" at bounding box center [651, 605] width 365 height 39
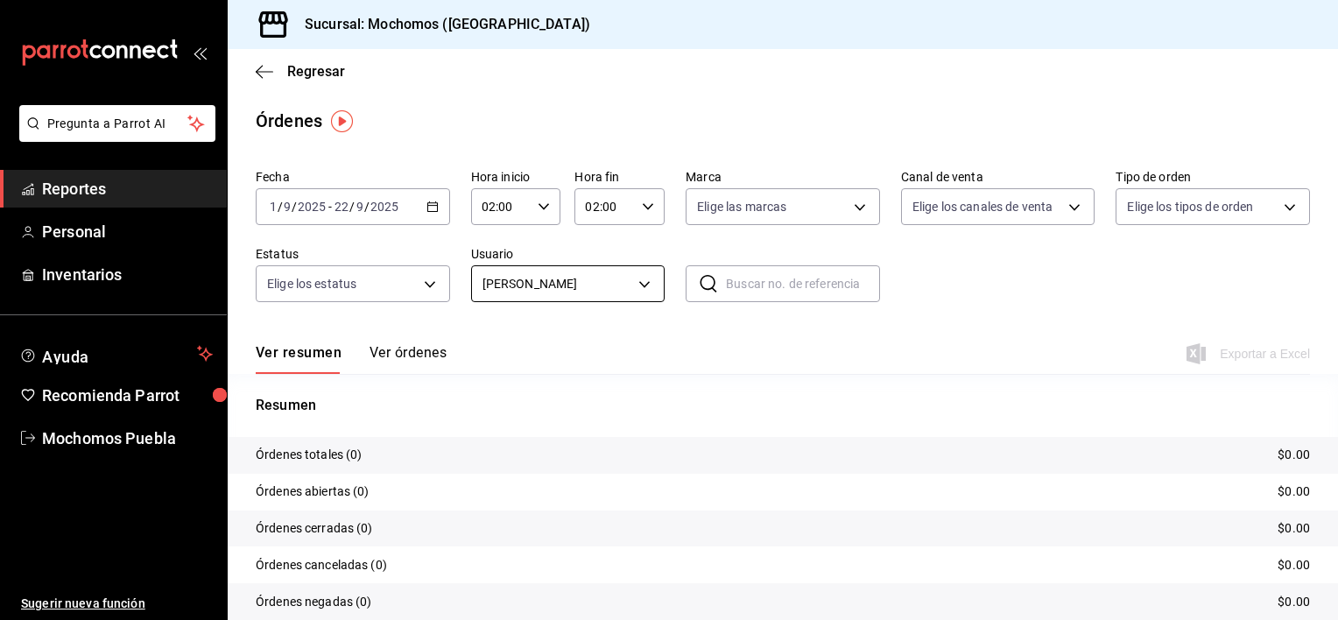
click at [650, 289] on body "Pregunta a Parrot AI Reportes Personal Inventarios Ayuda Recomienda Parrot Moch…" at bounding box center [669, 310] width 1338 height 620
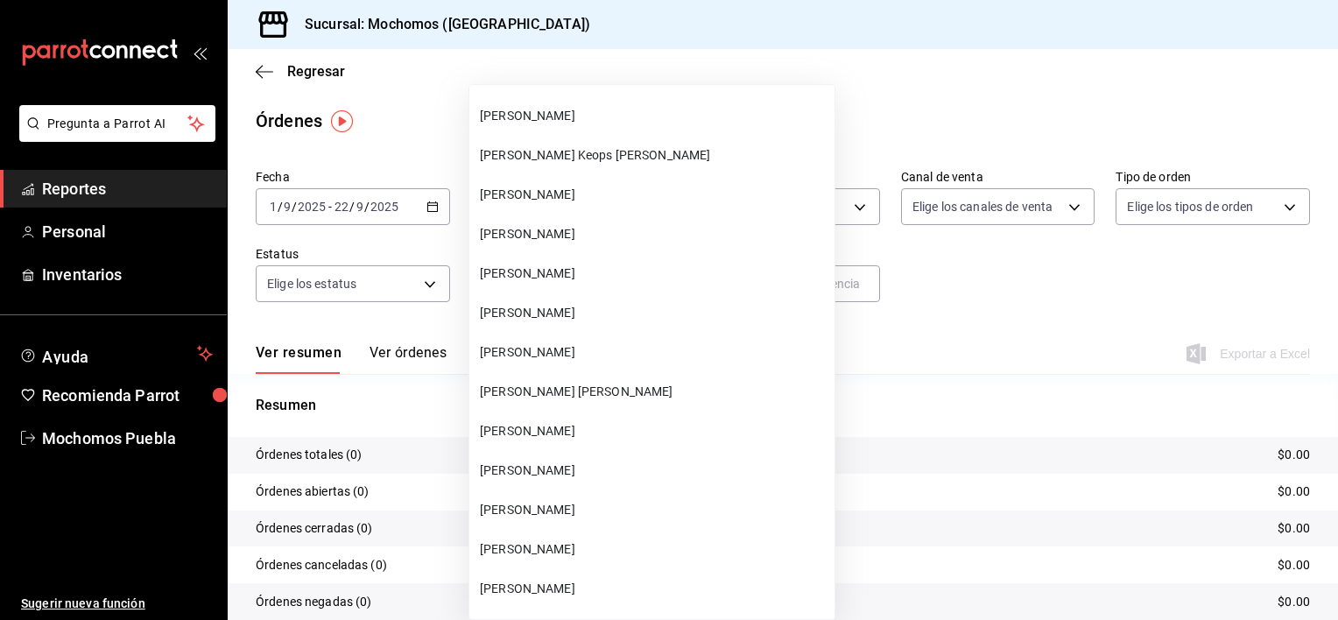
scroll to position [38714, 0]
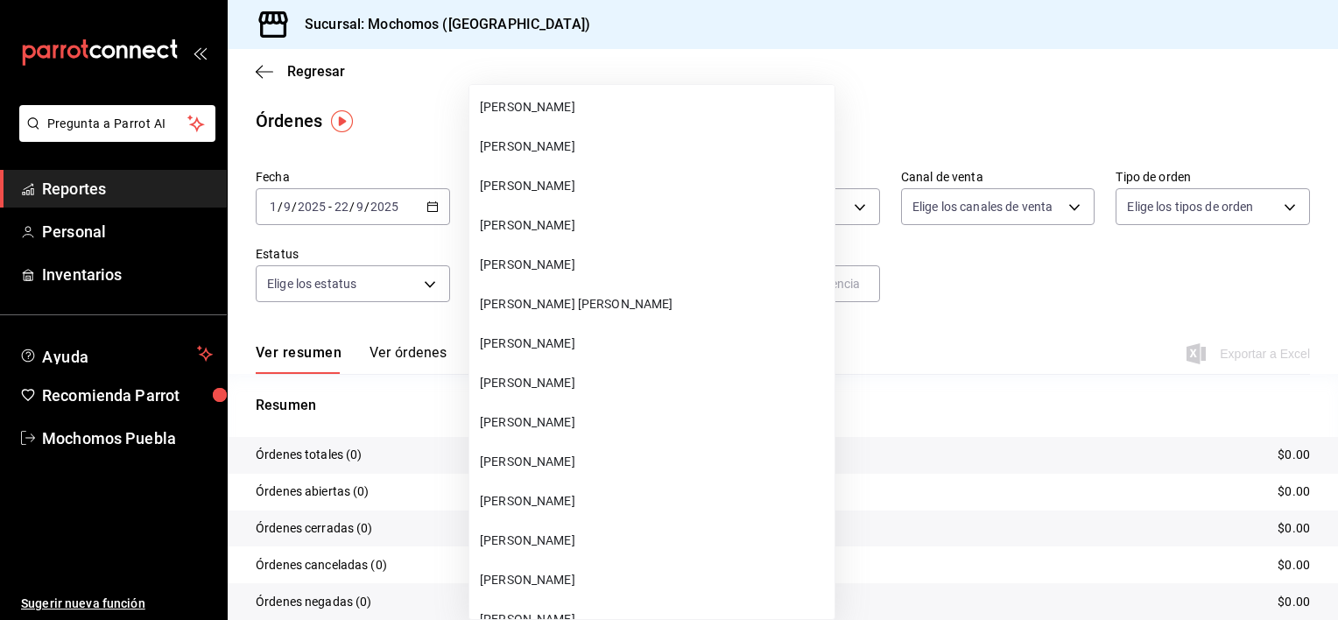
click at [671, 496] on span "[PERSON_NAME]" at bounding box center [654, 501] width 348 height 18
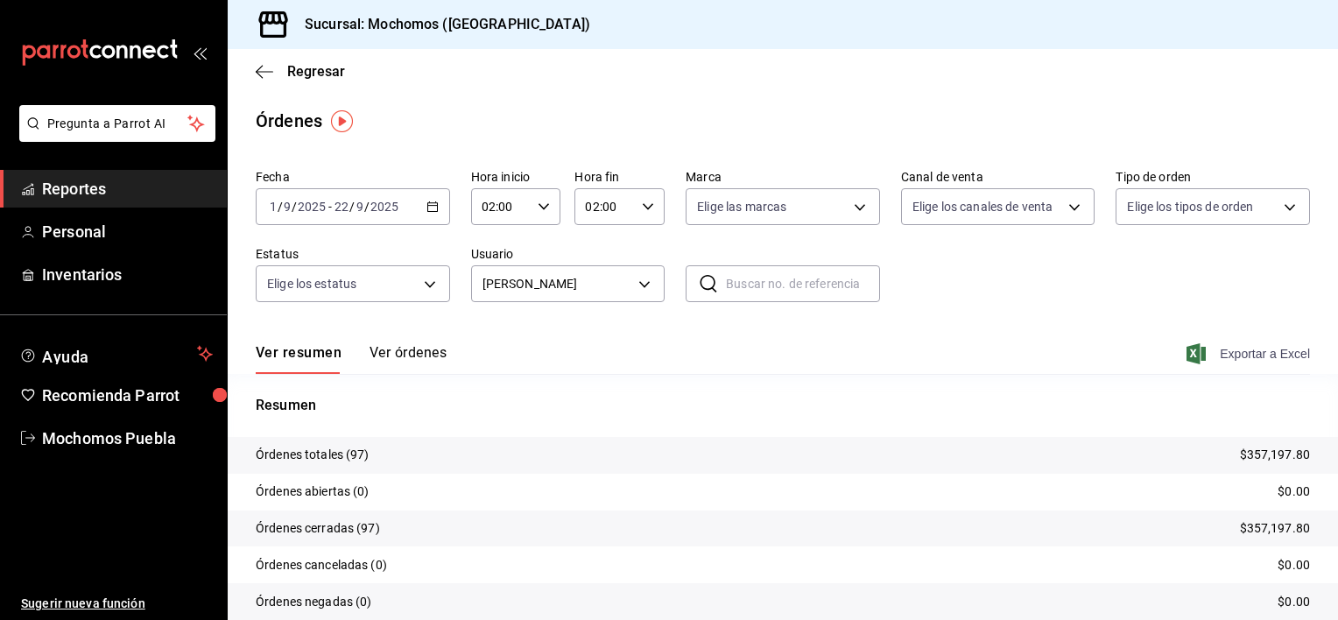
click at [1251, 350] on span "Exportar a Excel" at bounding box center [1250, 353] width 120 height 21
click at [630, 285] on body "Pregunta a Parrot AI Reportes Personal Inventarios Ayuda Recomienda Parrot Moch…" at bounding box center [669, 310] width 1338 height 620
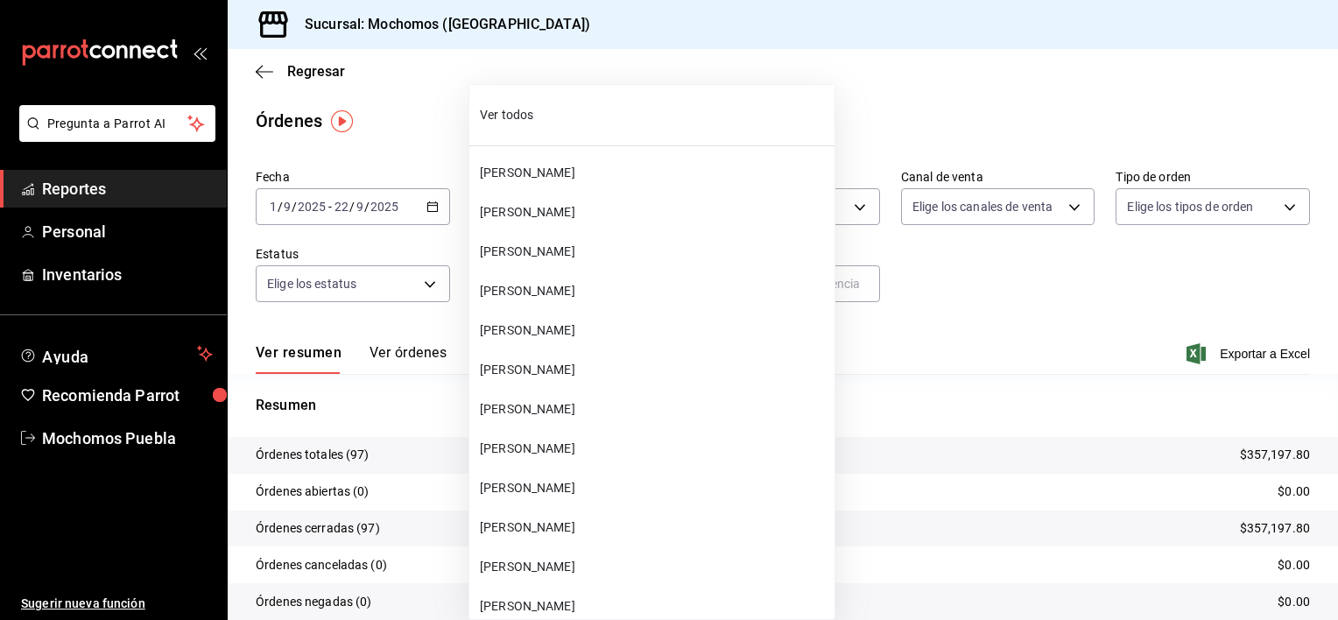
scroll to position [38862, 0]
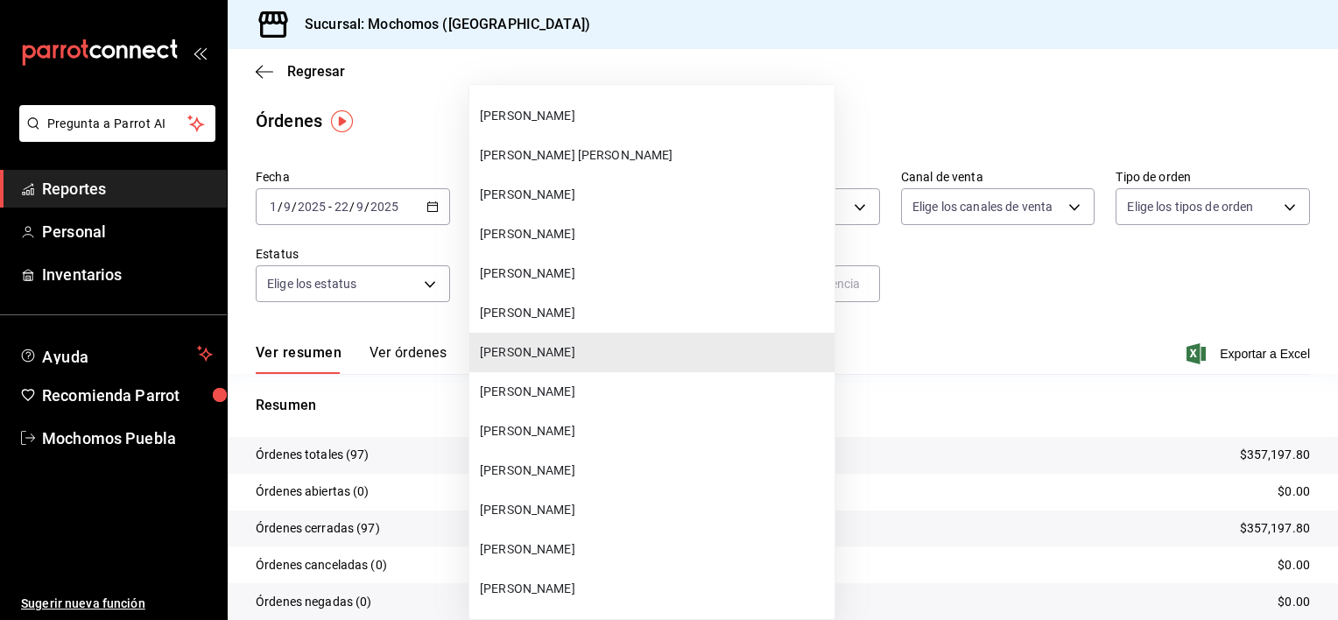
click at [582, 430] on span "[PERSON_NAME]" at bounding box center [654, 431] width 348 height 18
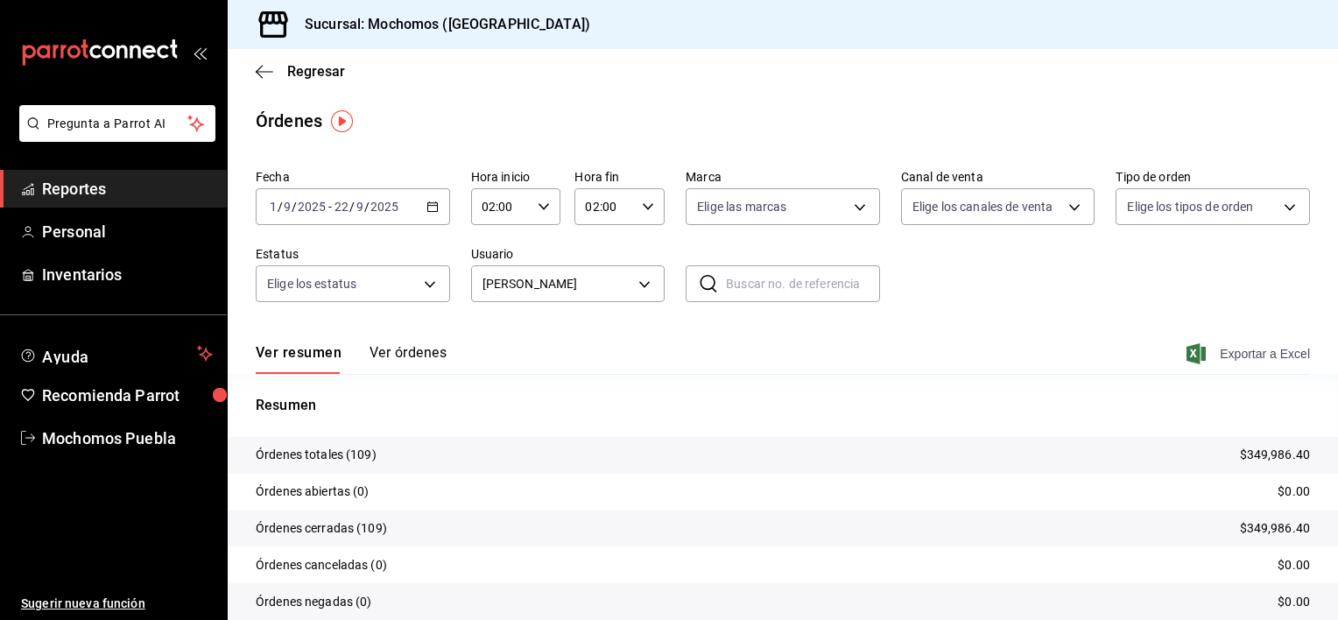
click at [1227, 350] on span "Exportar a Excel" at bounding box center [1250, 353] width 120 height 21
click at [623, 281] on body "Pregunta a Parrot AI Reportes Personal Inventarios Ayuda Recomienda Parrot Moch…" at bounding box center [669, 310] width 1338 height 620
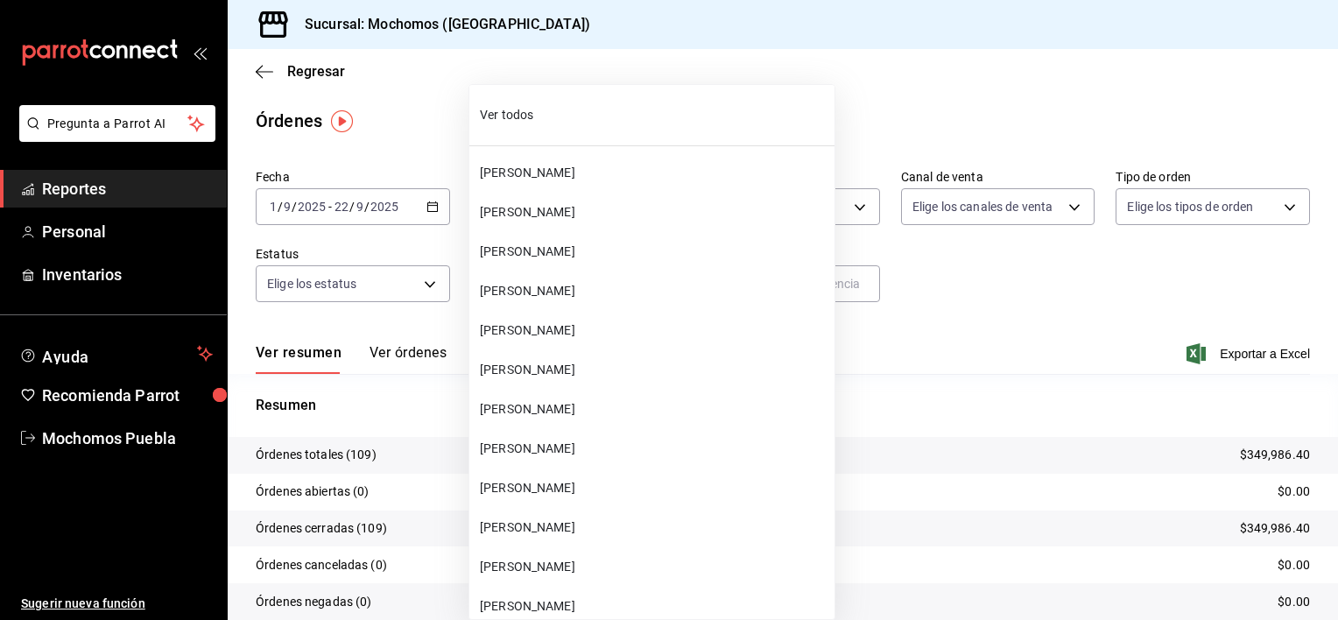
scroll to position [38941, 0]
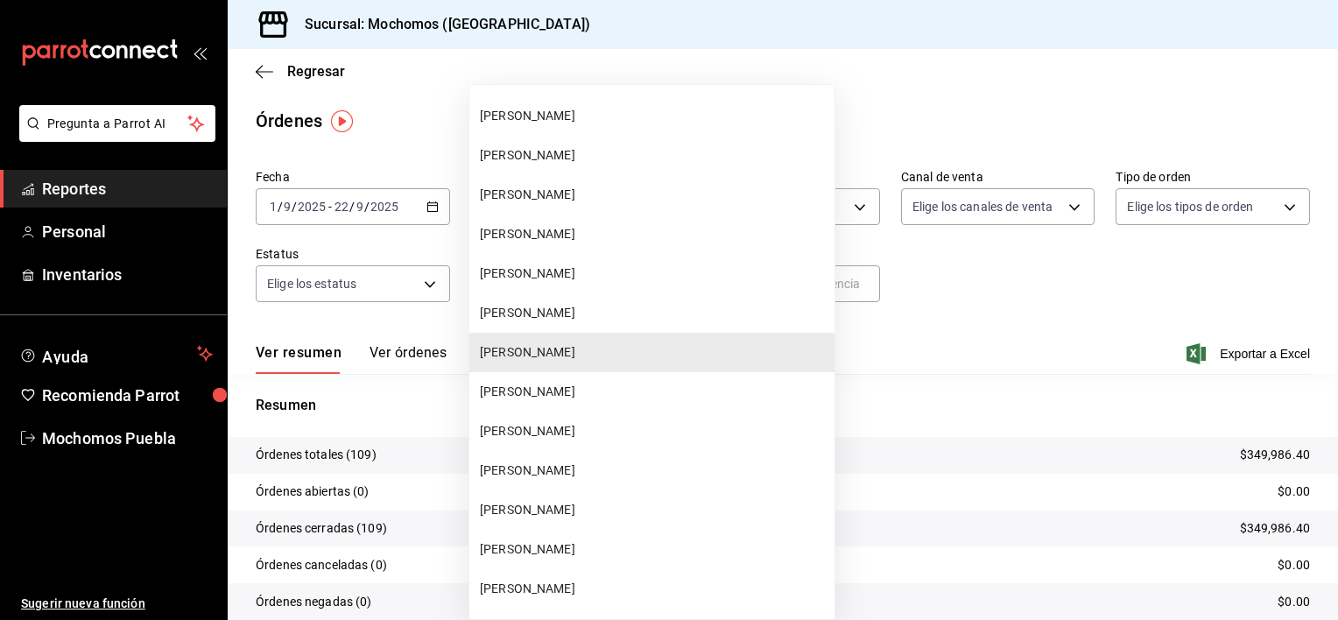
click at [609, 171] on li "[PERSON_NAME]" at bounding box center [651, 155] width 365 height 39
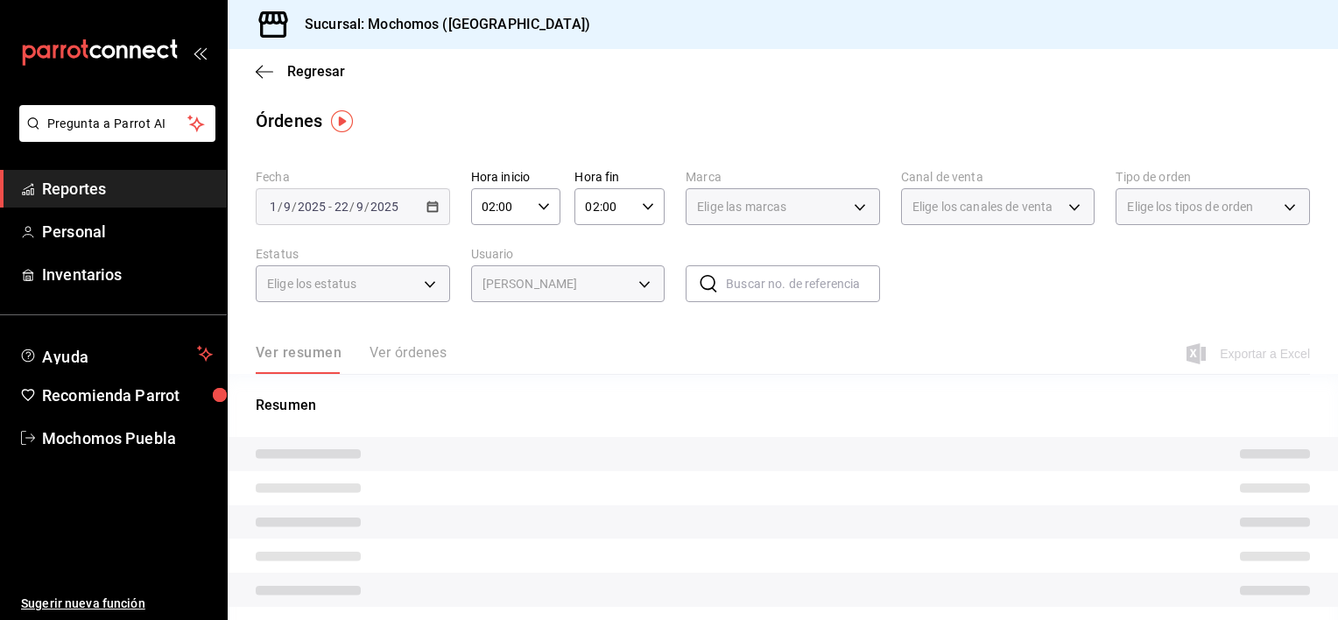
type input "ba8dd043-6507-4043-aac5-b4e2aaaba990"
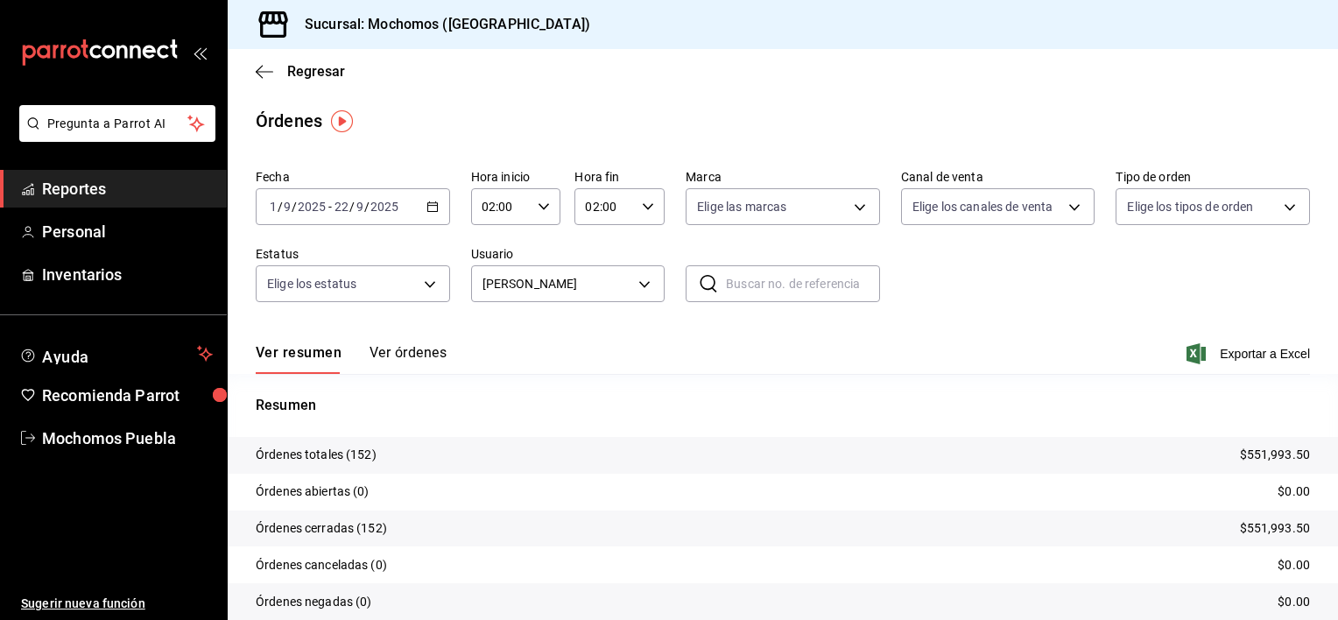
click at [724, 238] on div "Fecha [DATE] [DATE] - [DATE] [DATE] Hora inicio 02:00 Hora inicio Hora fin 02:0…" at bounding box center [783, 242] width 1054 height 161
click at [1248, 354] on span "Exportar a Excel" at bounding box center [1250, 353] width 120 height 21
